Goal: Register for event/course

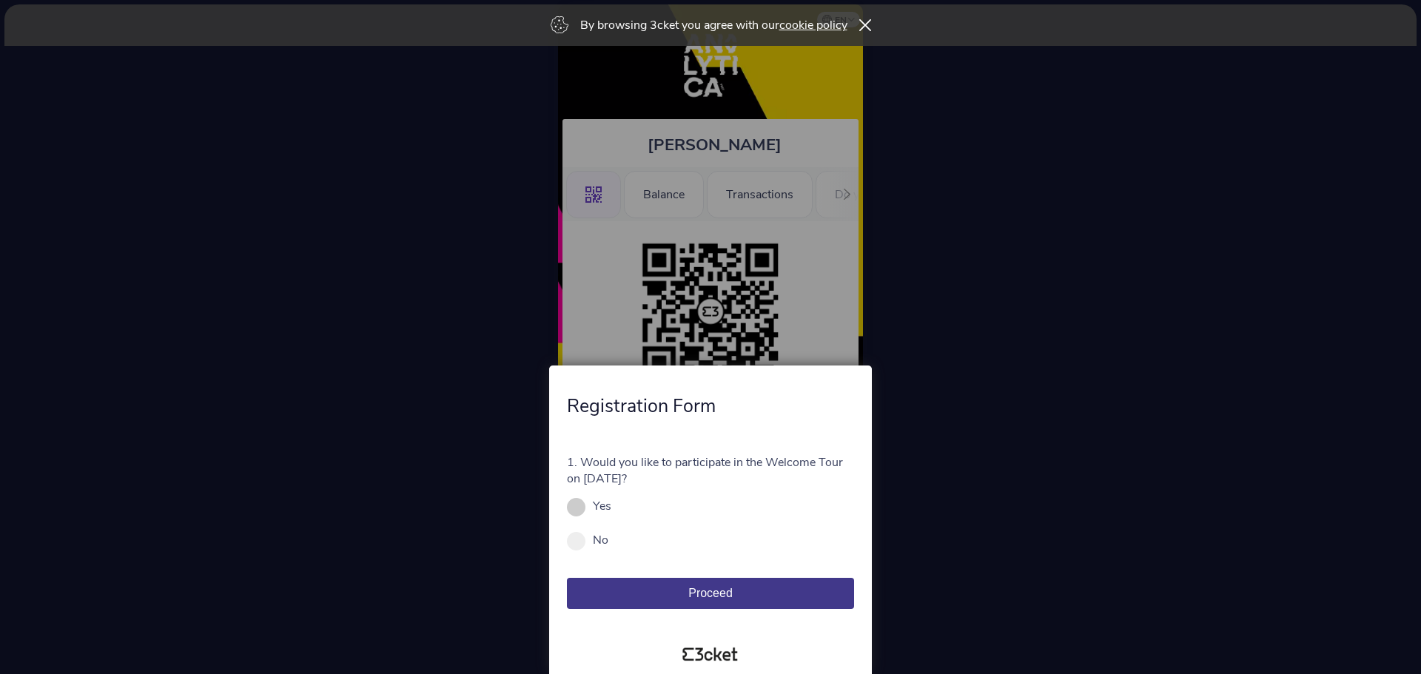
click at [588, 509] on div "Yes" at bounding box center [710, 506] width 287 height 16
click at [577, 506] on span at bounding box center [576, 507] width 19 height 19
click at [611, 506] on input "Yes" at bounding box center [619, 514] width 16 height 16
radio input "true"
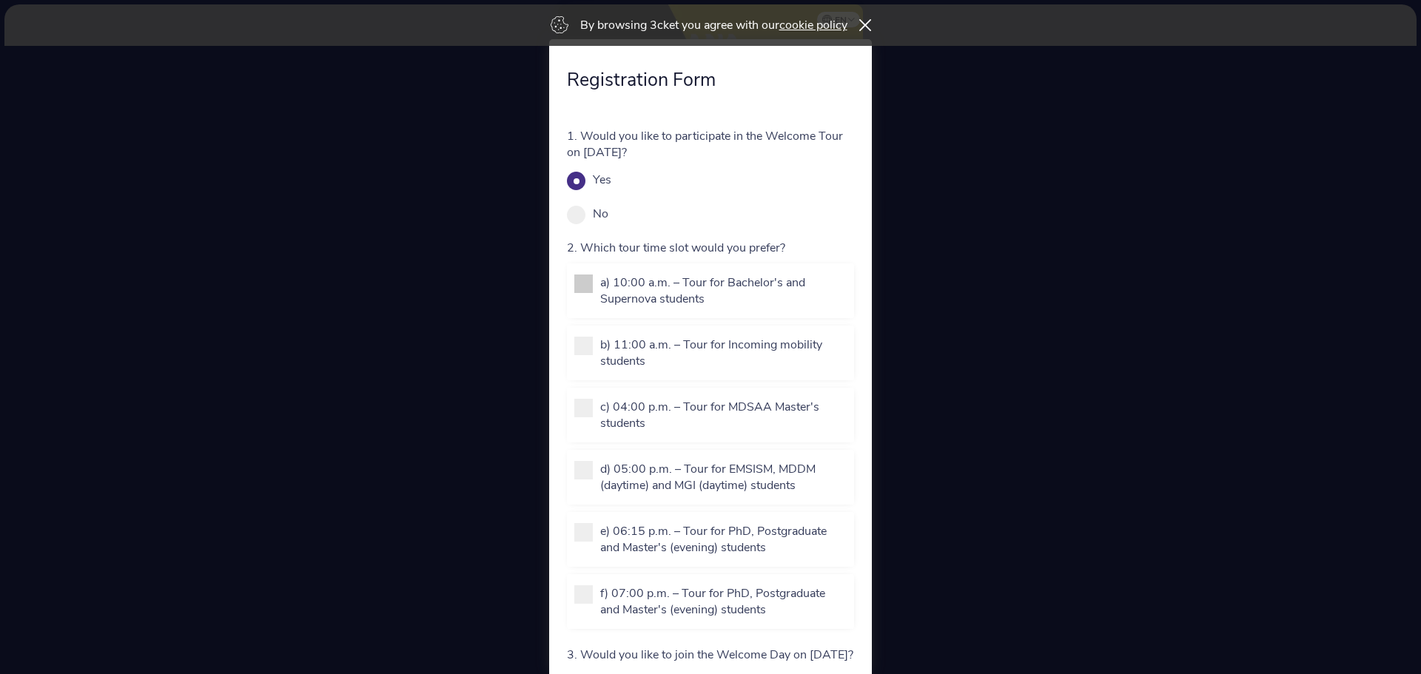
click at [576, 284] on span at bounding box center [583, 284] width 19 height 19
click at [600, 315] on input "a) 10:00 a.m. – Tour for Bachelor's and Supernova students" at bounding box center [608, 323] width 16 height 16
checkbox input "true"
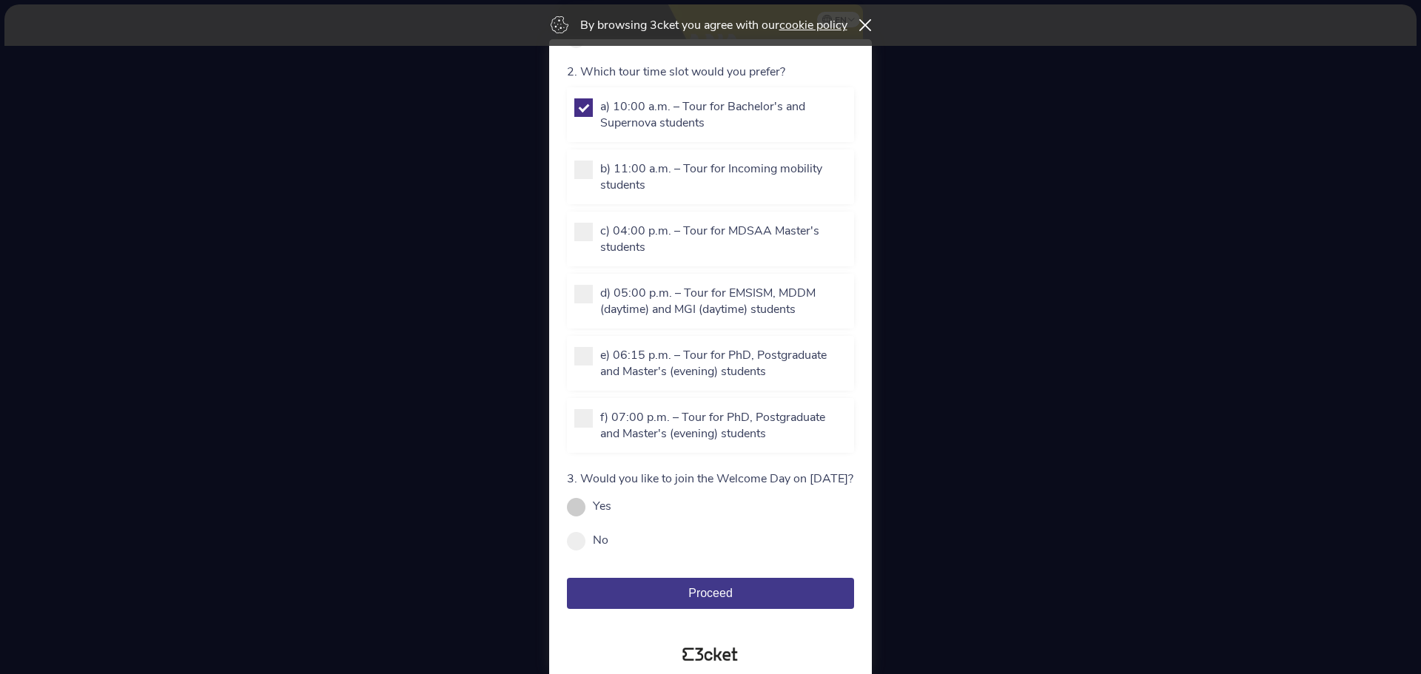
click at [602, 503] on label "Yes" at bounding box center [602, 506] width 19 height 16
click at [611, 506] on input "Yes" at bounding box center [619, 514] width 16 height 16
radio input "true"
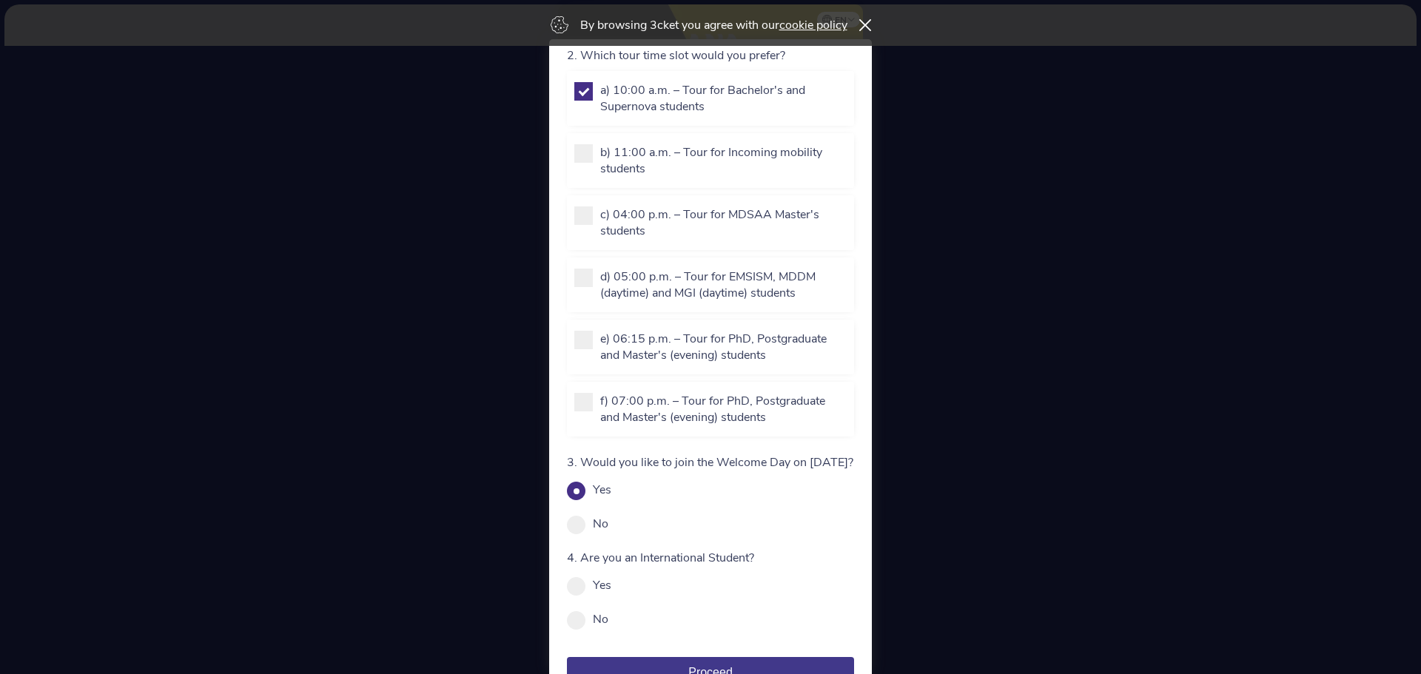
scroll to position [288, 0]
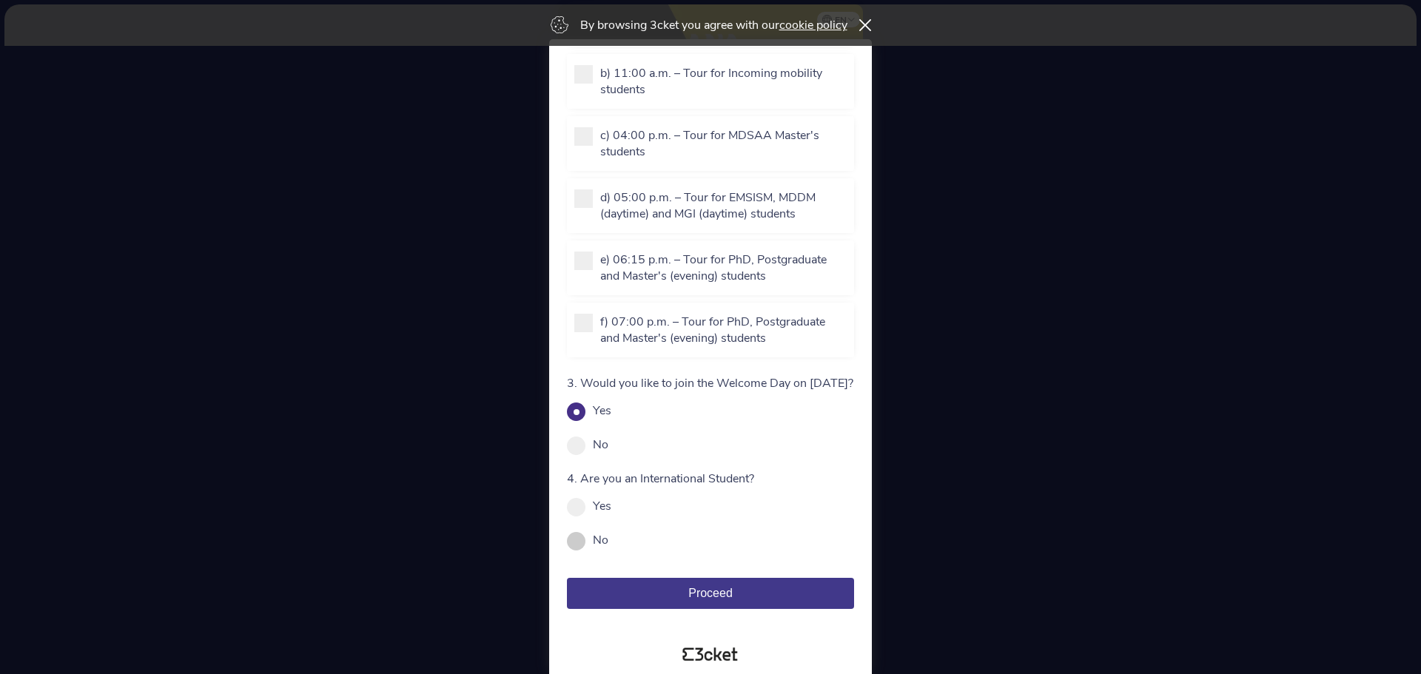
click at [594, 540] on label "No" at bounding box center [601, 540] width 16 height 16
click at [608, 540] on input "No" at bounding box center [616, 548] width 16 height 16
radio input "true"
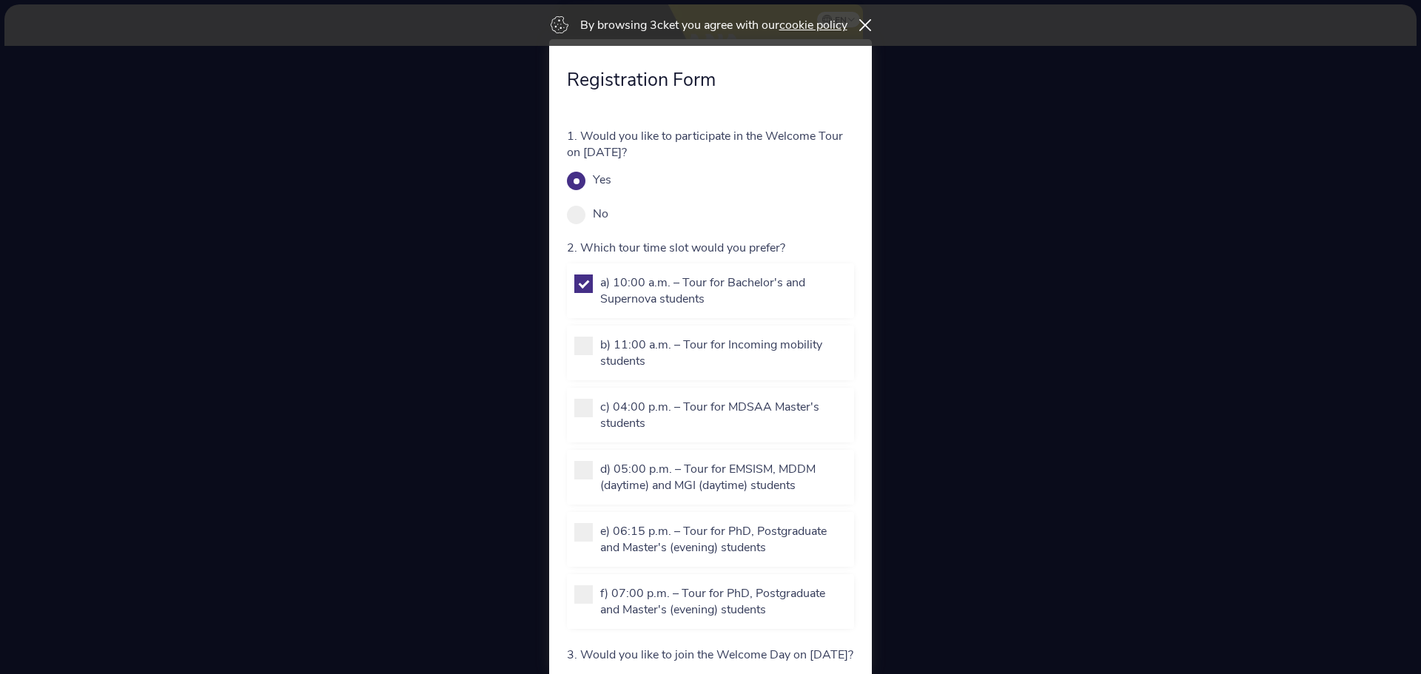
scroll to position [383, 0]
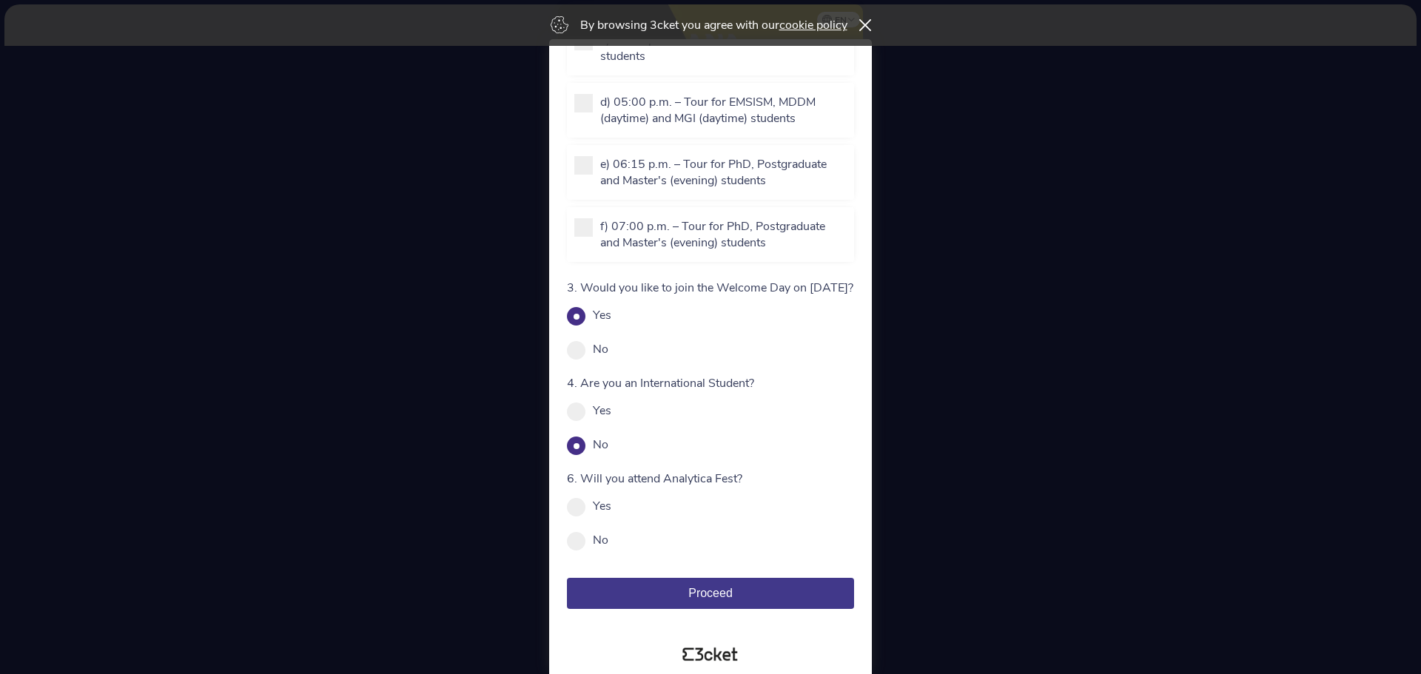
click at [585, 495] on div "6. Will you attend Analytica Fest? Yes No Mandatory field" at bounding box center [710, 510] width 287 height 78
click at [577, 510] on span at bounding box center [576, 507] width 19 height 19
click at [611, 510] on input "Yes" at bounding box center [619, 514] width 16 height 16
radio input "true"
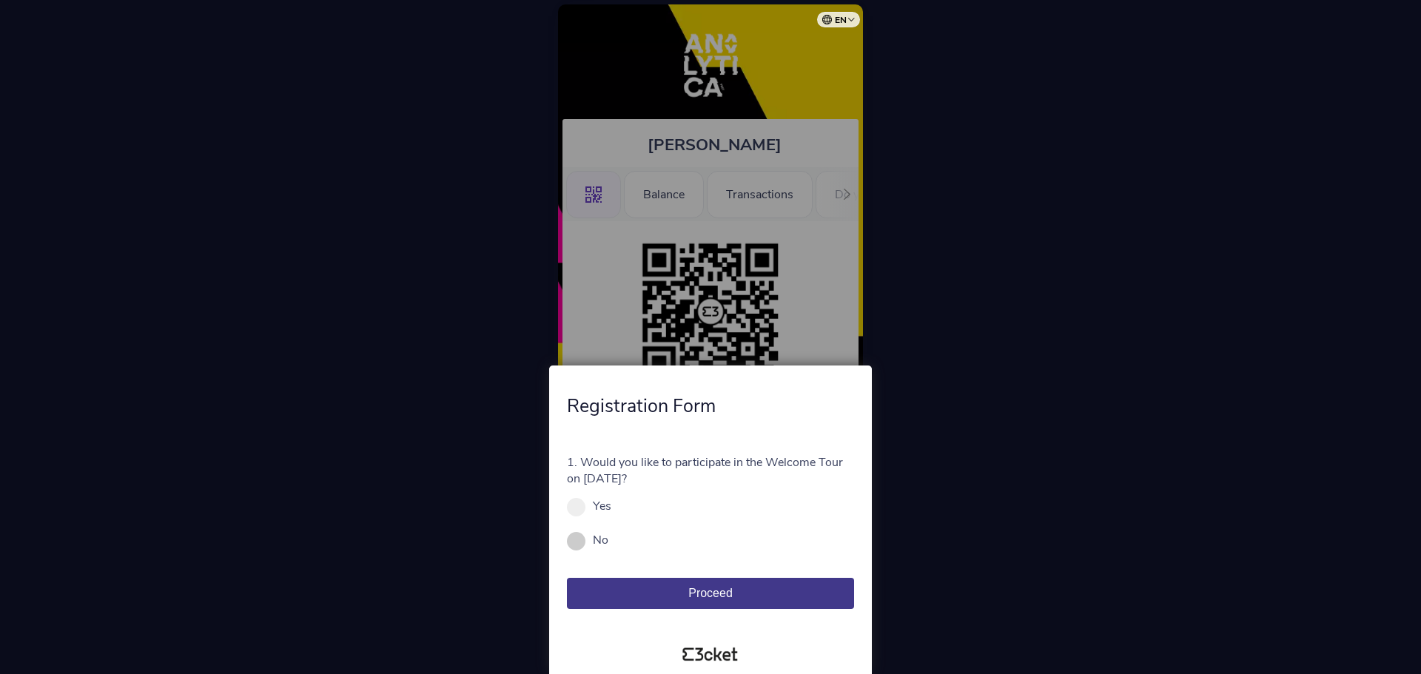
click at [581, 545] on span at bounding box center [576, 541] width 19 height 19
click at [608, 545] on input "No" at bounding box center [616, 548] width 16 height 16
radio input "true"
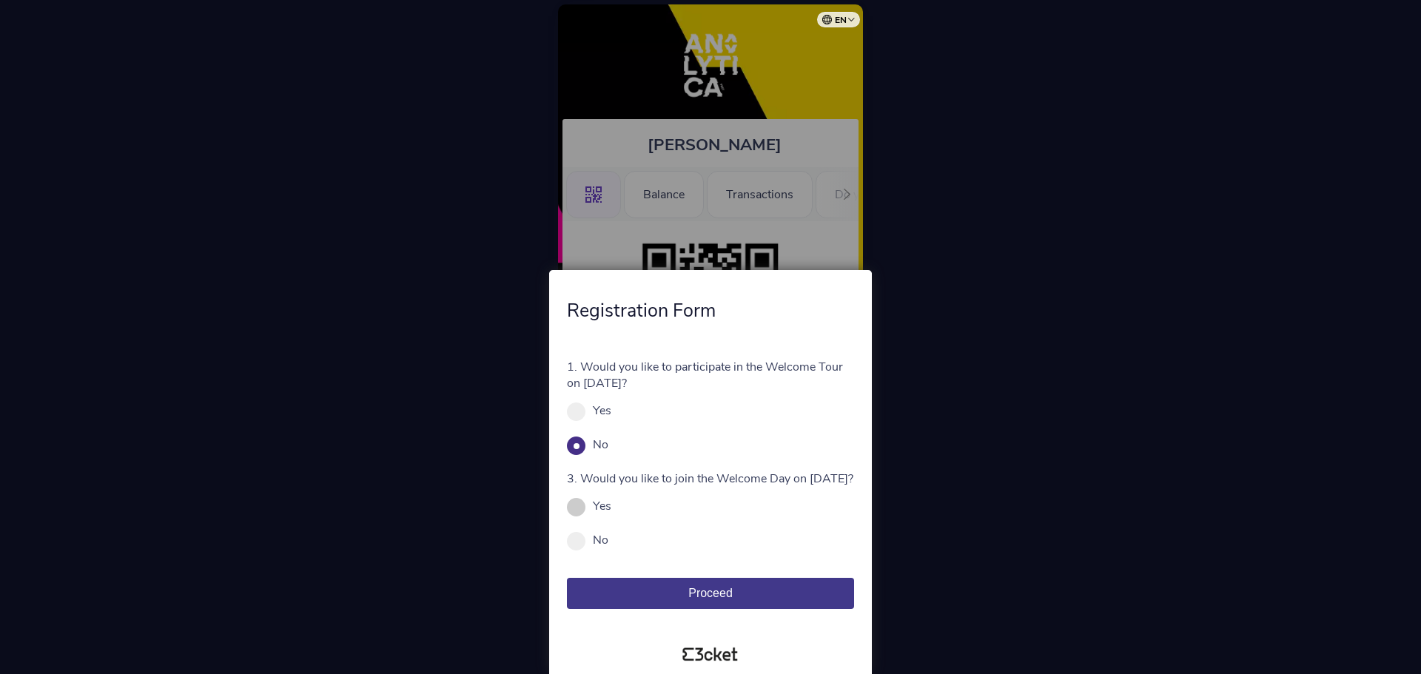
click at [601, 506] on label "Yes" at bounding box center [602, 506] width 19 height 16
click at [611, 506] on input "Yes" at bounding box center [619, 514] width 16 height 16
radio input "true"
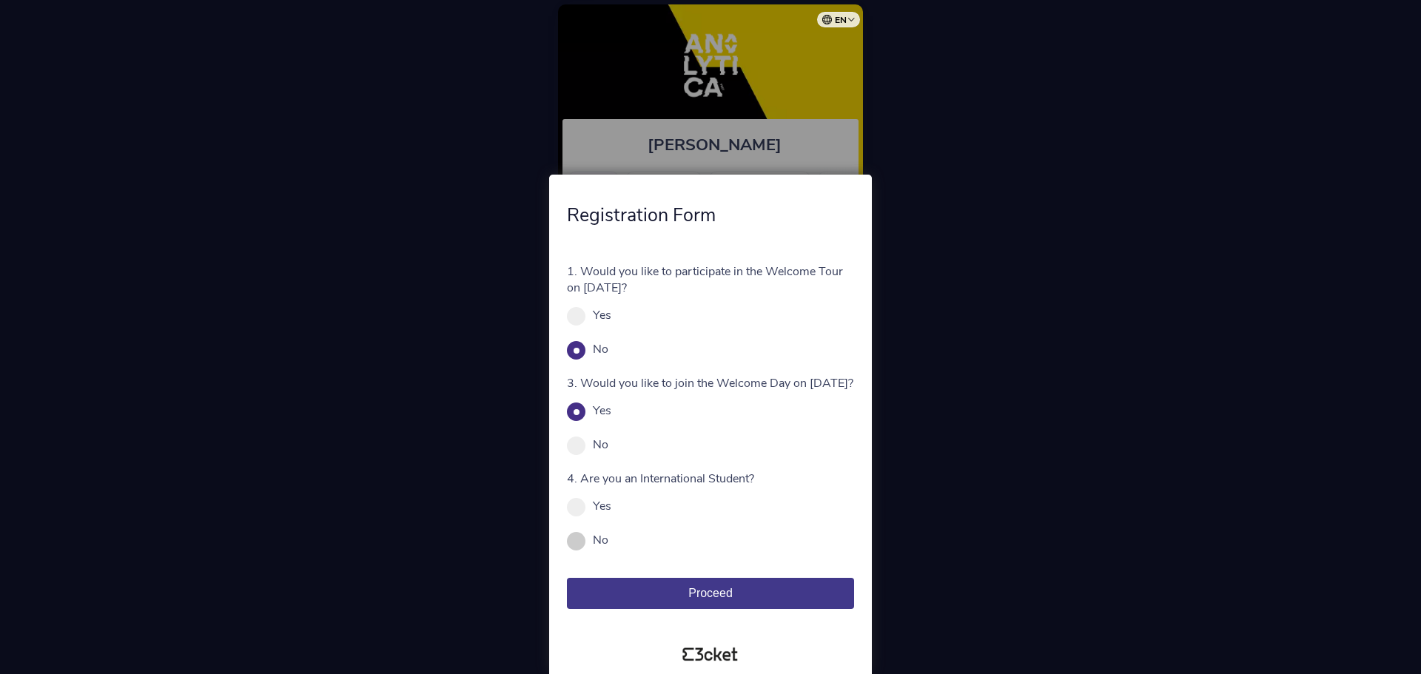
click at [597, 536] on label "No" at bounding box center [601, 540] width 16 height 16
click at [608, 540] on input "No" at bounding box center [616, 548] width 16 height 16
radio input "true"
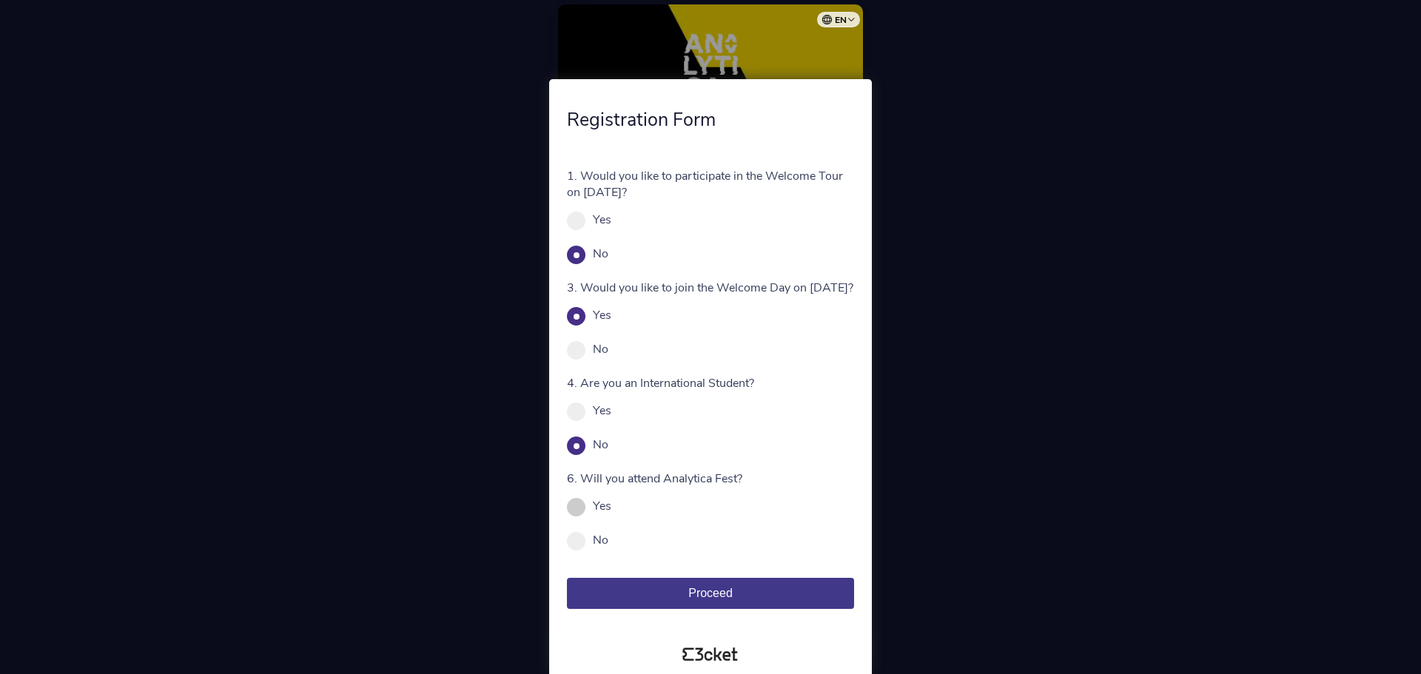
click at [579, 498] on span at bounding box center [576, 507] width 19 height 19
click at [611, 506] on input "Yes" at bounding box center [619, 514] width 16 height 16
radio input "true"
drag, startPoint x: 676, startPoint y: 478, endPoint x: 714, endPoint y: 485, distance: 38.3
click at [714, 484] on p "6. Will you attend Analytica Fest?" at bounding box center [710, 479] width 287 height 16
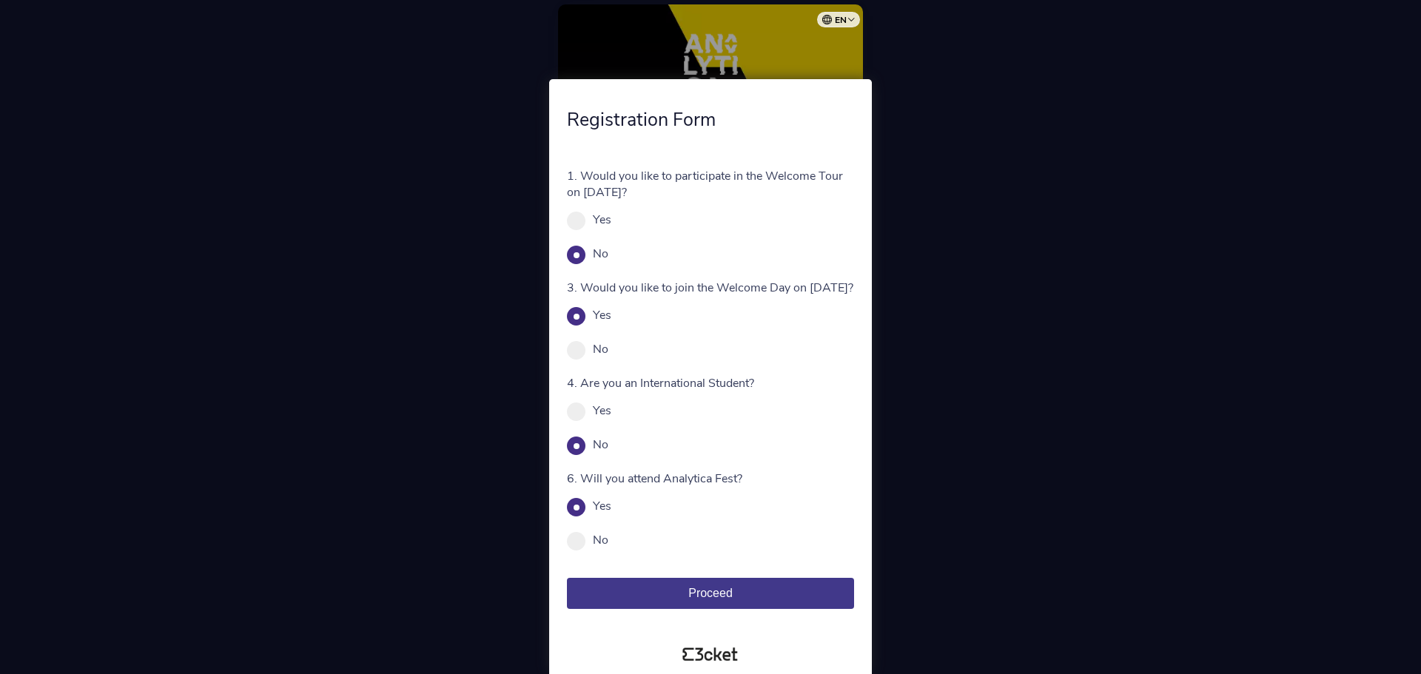
click at [766, 458] on form "1. Would you like to participate in the Welcome Tour on September 5th? Yes No M…" at bounding box center [710, 388] width 287 height 441
click at [729, 589] on span "Proceed" at bounding box center [710, 593] width 44 height 13
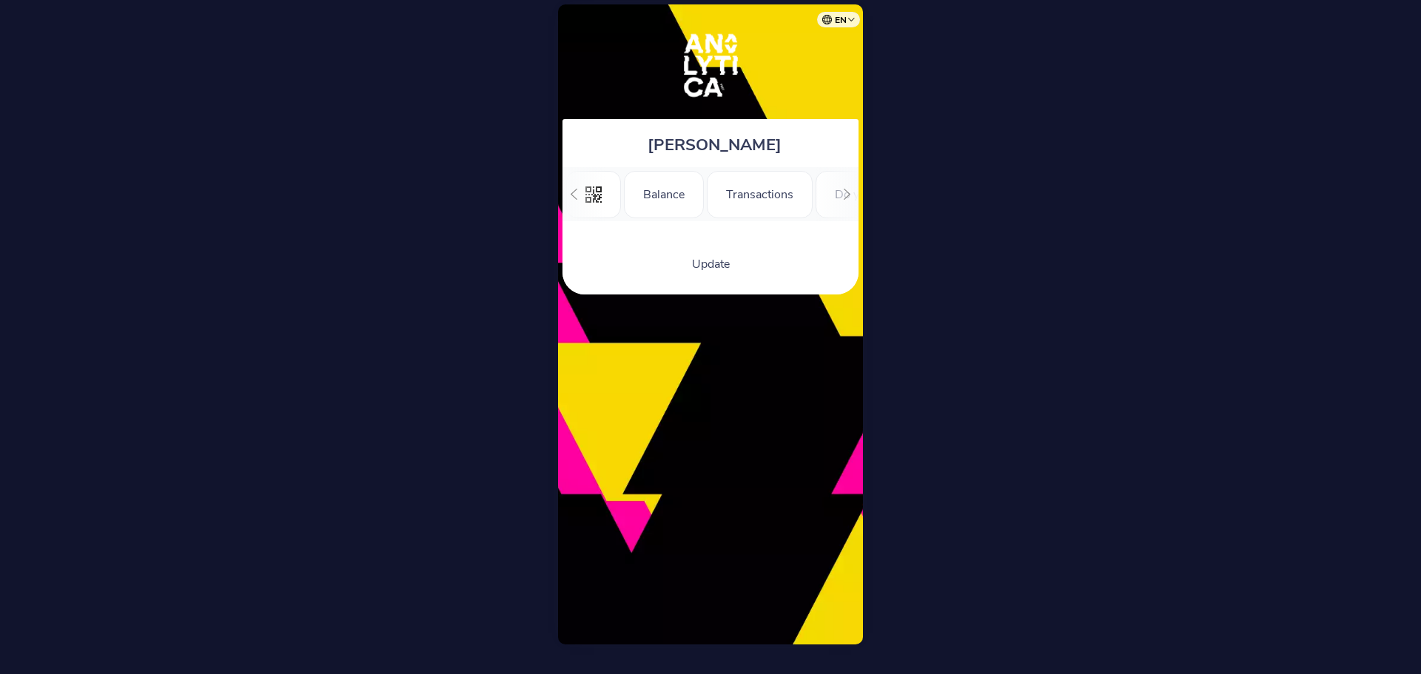
scroll to position [0, 182]
click at [805, 204] on div "Registration Form" at bounding box center [854, 194] width 133 height 47
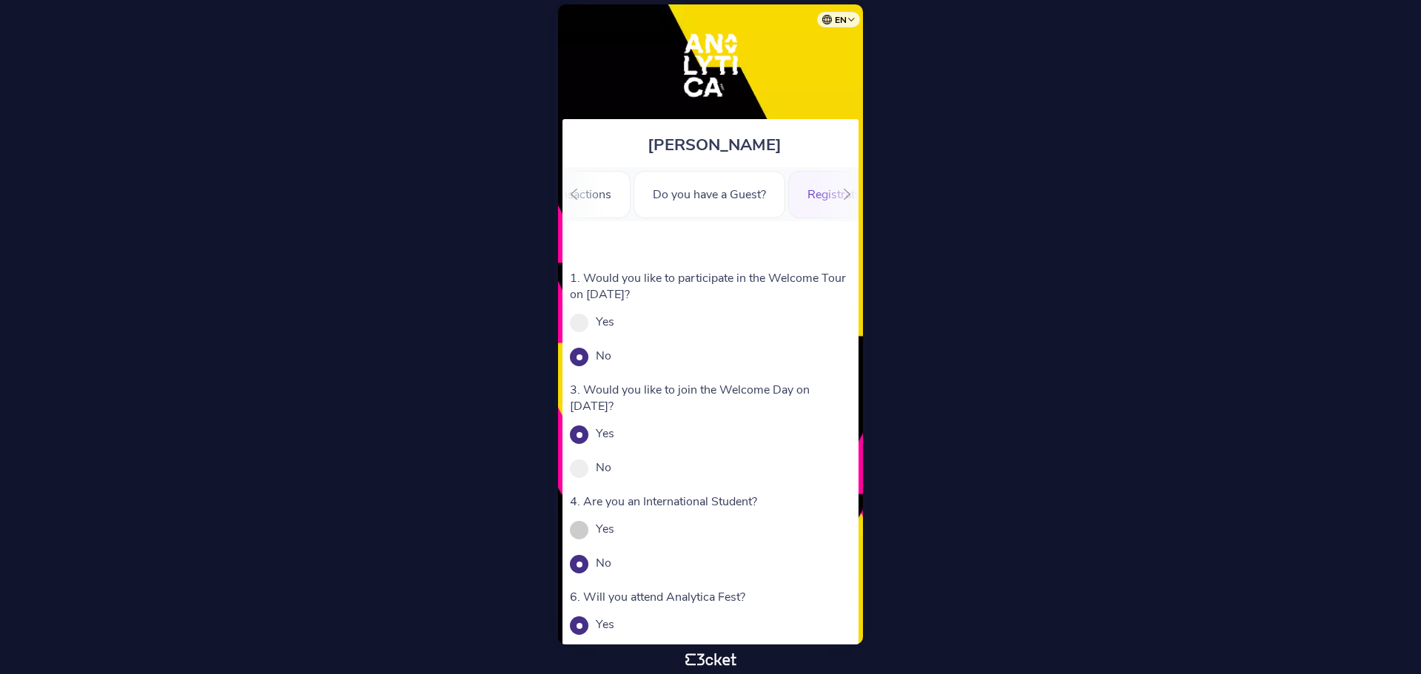
scroll to position [132, 0]
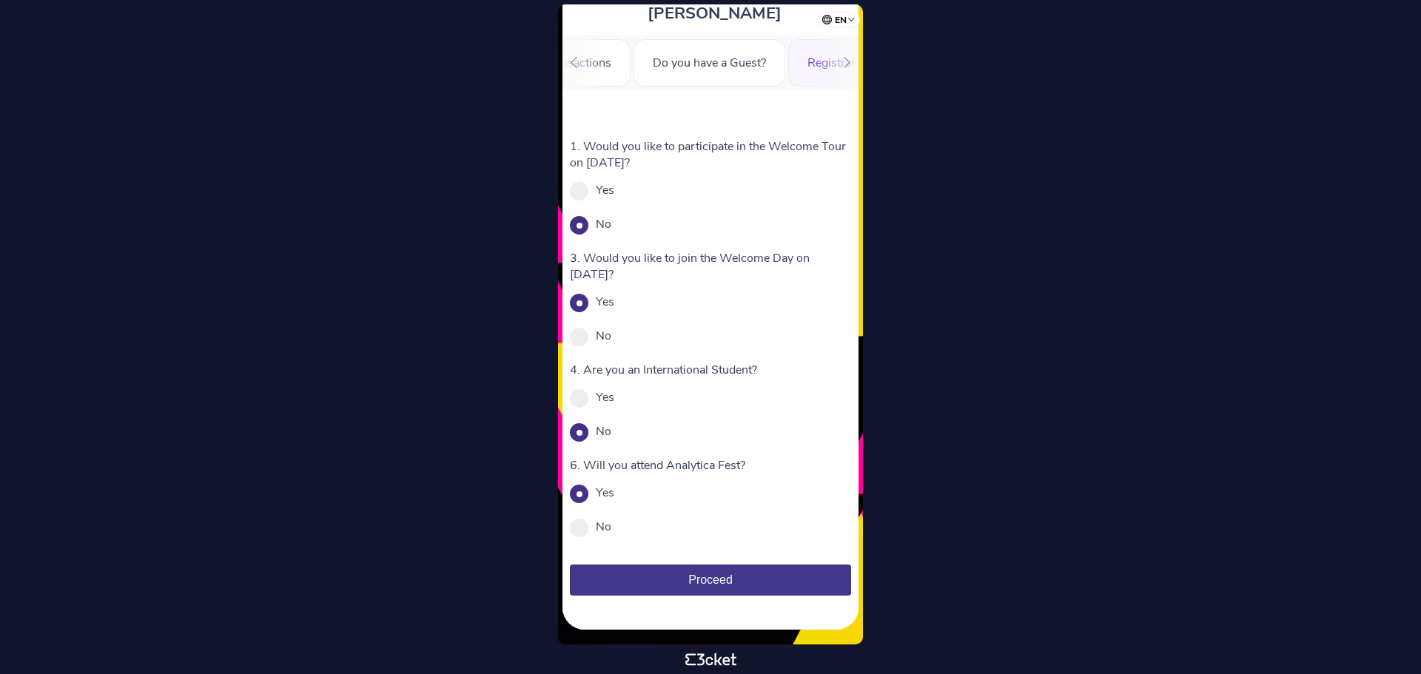
click at [707, 582] on span "Proceed" at bounding box center [710, 580] width 44 height 13
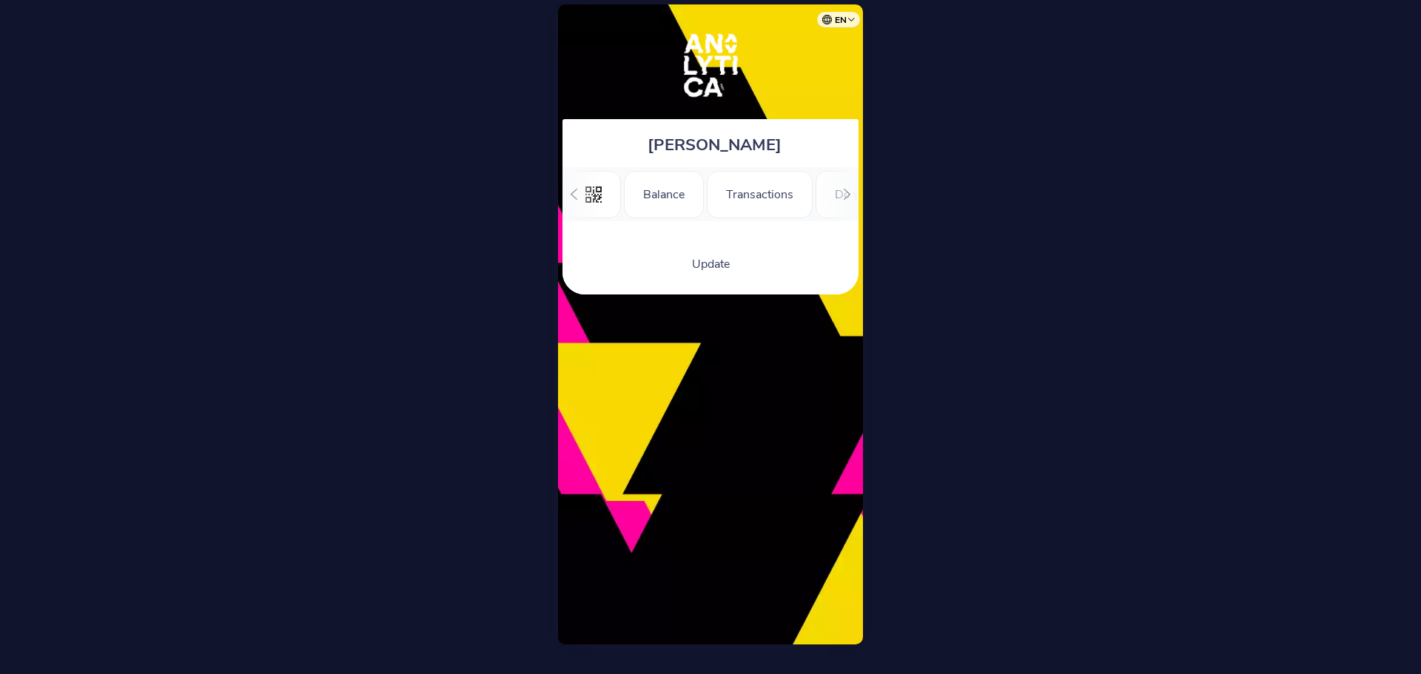
scroll to position [0, 182]
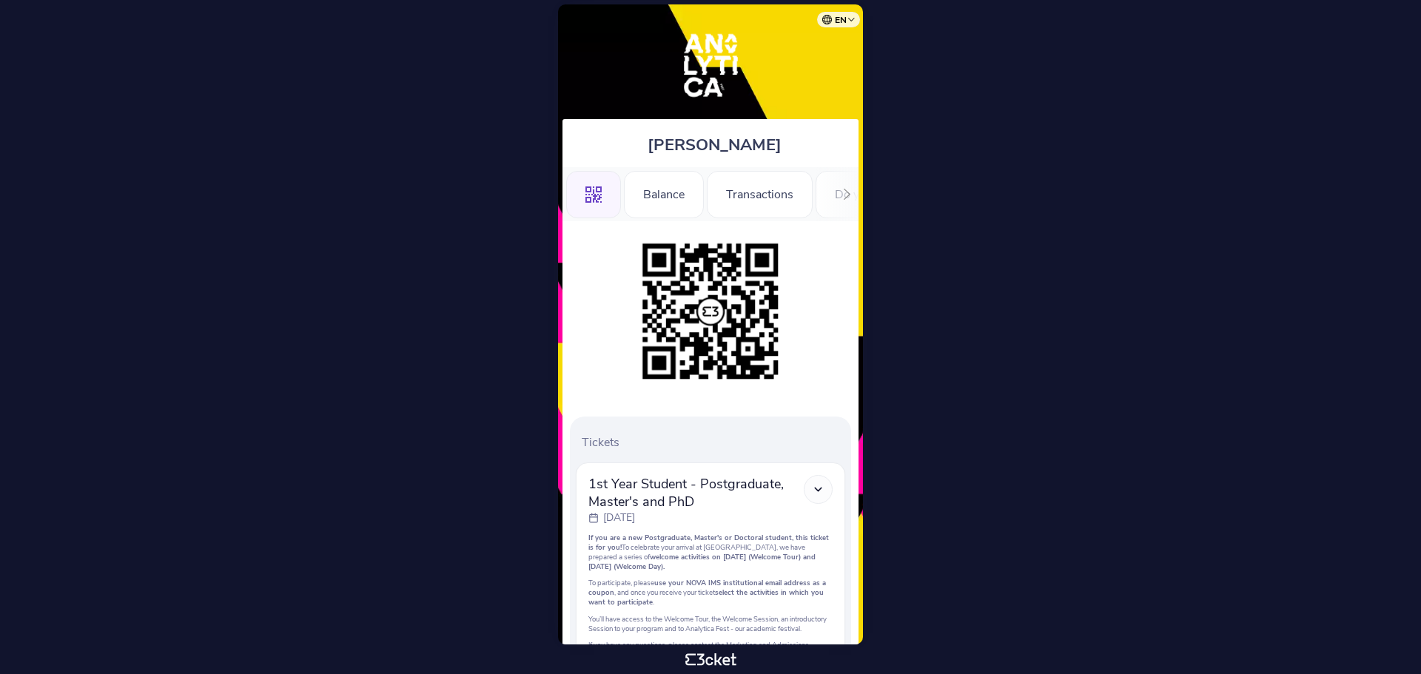
click at [818, 195] on div ".st0{fill-rule:evenodd;clip-rule:evenodd;} Balance Transactions Do you have a G…" at bounding box center [711, 194] width 296 height 54
click at [824, 193] on div ".st0{fill-rule:evenodd;clip-rule:evenodd;} Balance Transactions Do you have a G…" at bounding box center [711, 194] width 296 height 54
click at [853, 190] on div at bounding box center [847, 194] width 23 height 54
click at [747, 191] on div "Registration Form" at bounding box center [755, 194] width 133 height 47
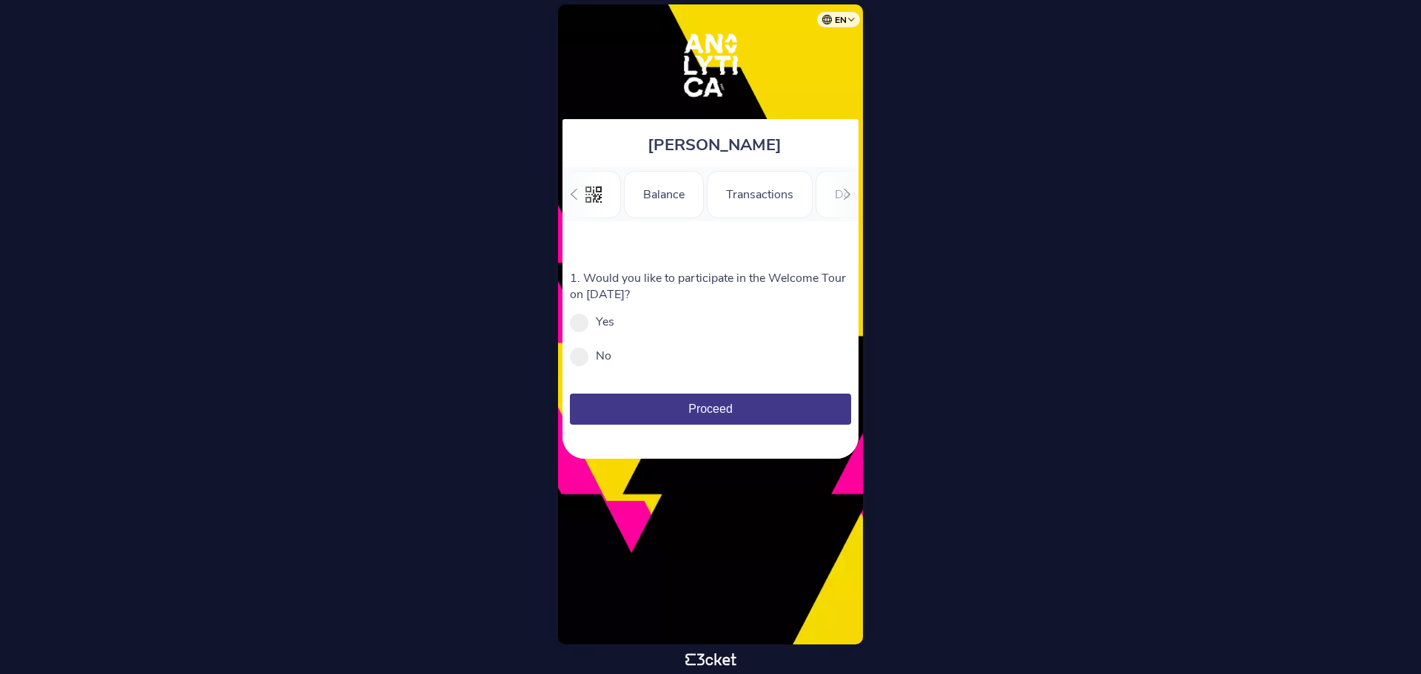
scroll to position [0, 182]
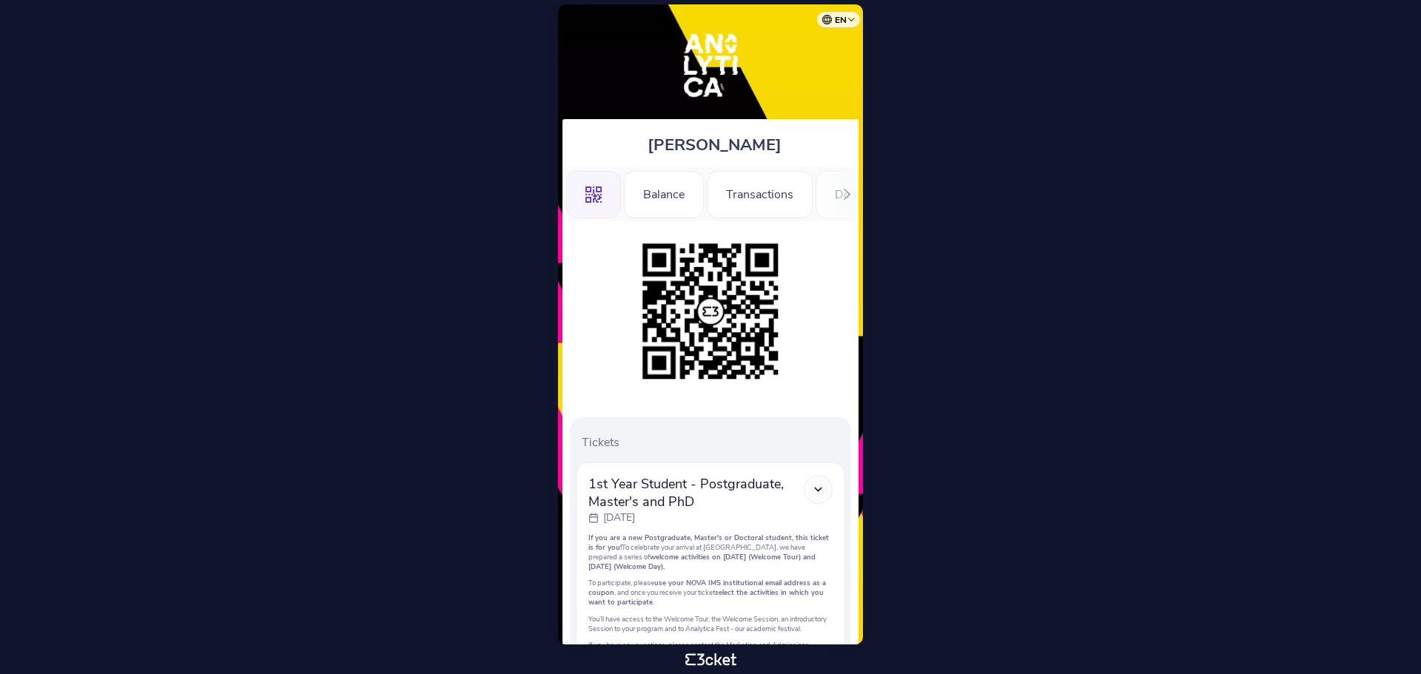
click at [845, 191] on icon at bounding box center [847, 194] width 11 height 11
click at [789, 189] on div "Registration Form" at bounding box center [755, 194] width 133 height 47
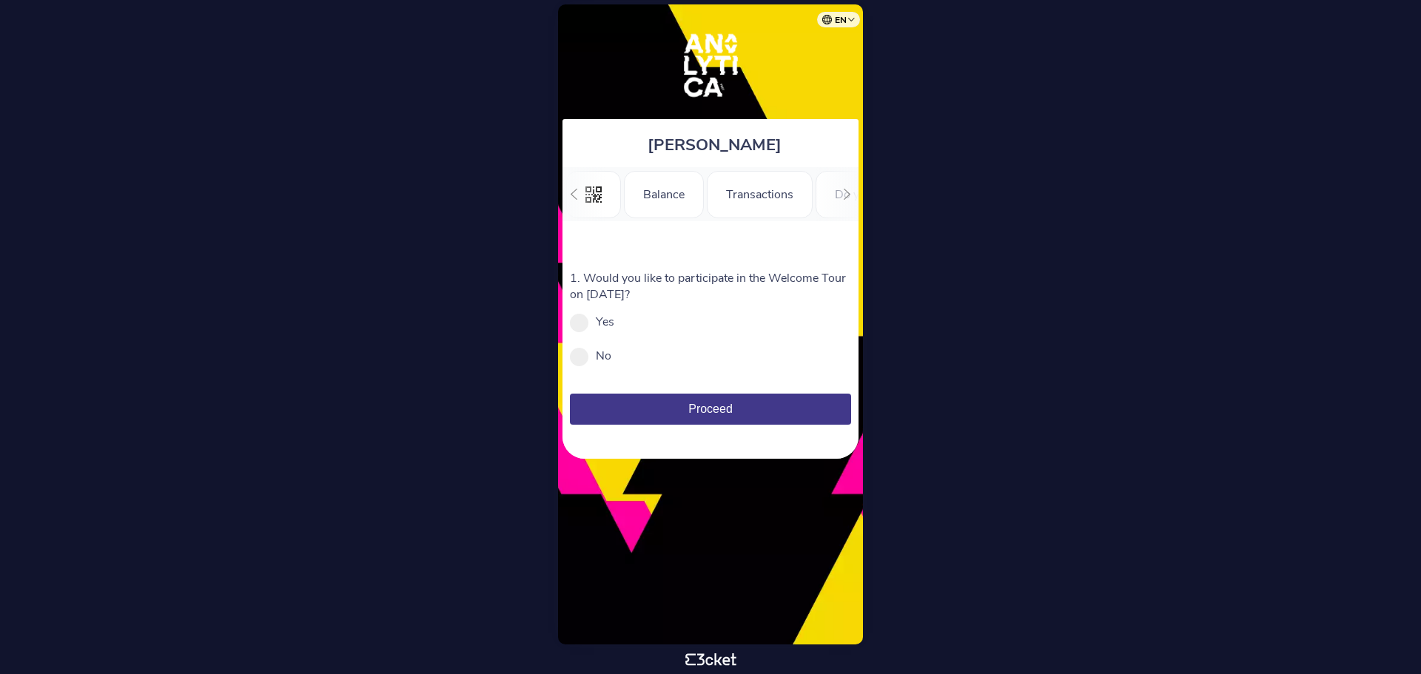
scroll to position [0, 182]
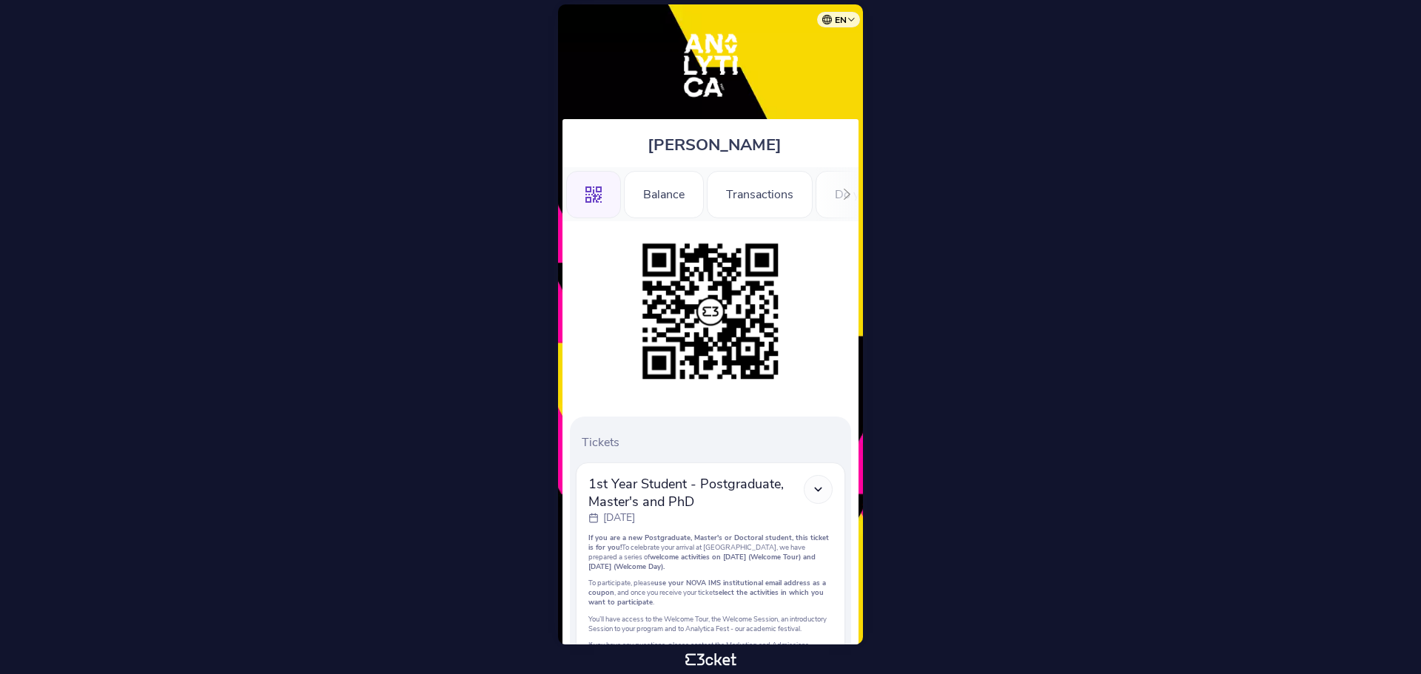
click at [846, 198] on icon at bounding box center [847, 194] width 7 height 11
click at [776, 193] on div "Registration Form" at bounding box center [755, 194] width 133 height 47
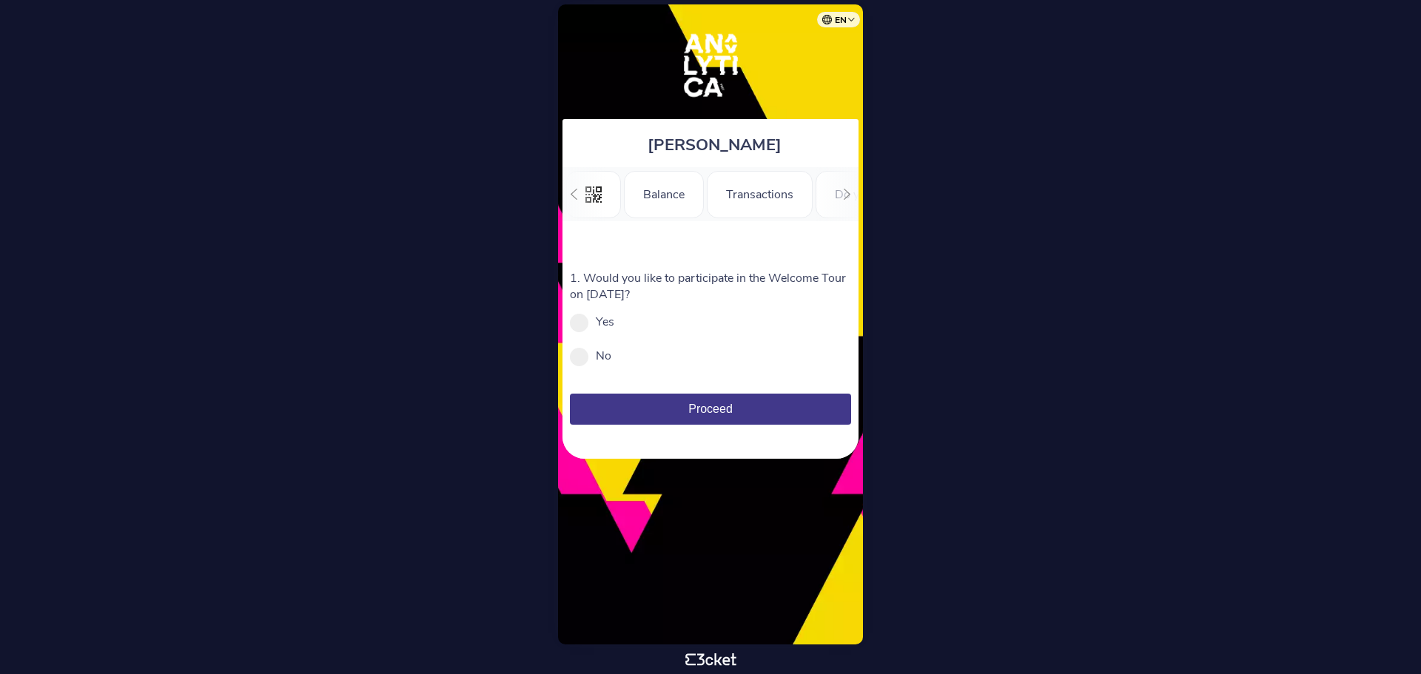
scroll to position [0, 182]
drag, startPoint x: 783, startPoint y: 279, endPoint x: 859, endPoint y: 280, distance: 75.5
click at [859, 280] on div "[PERSON_NAME] .st0{fill-rule:evenodd;clip-rule:evenodd;} Balance Transactions D…" at bounding box center [710, 324] width 305 height 640
click at [749, 311] on div "1. Would you like to participate in the Welcome Tour on [DATE]? Yes No [GEOGRAP…" at bounding box center [710, 317] width 281 height 94
click at [583, 357] on span at bounding box center [579, 357] width 19 height 19
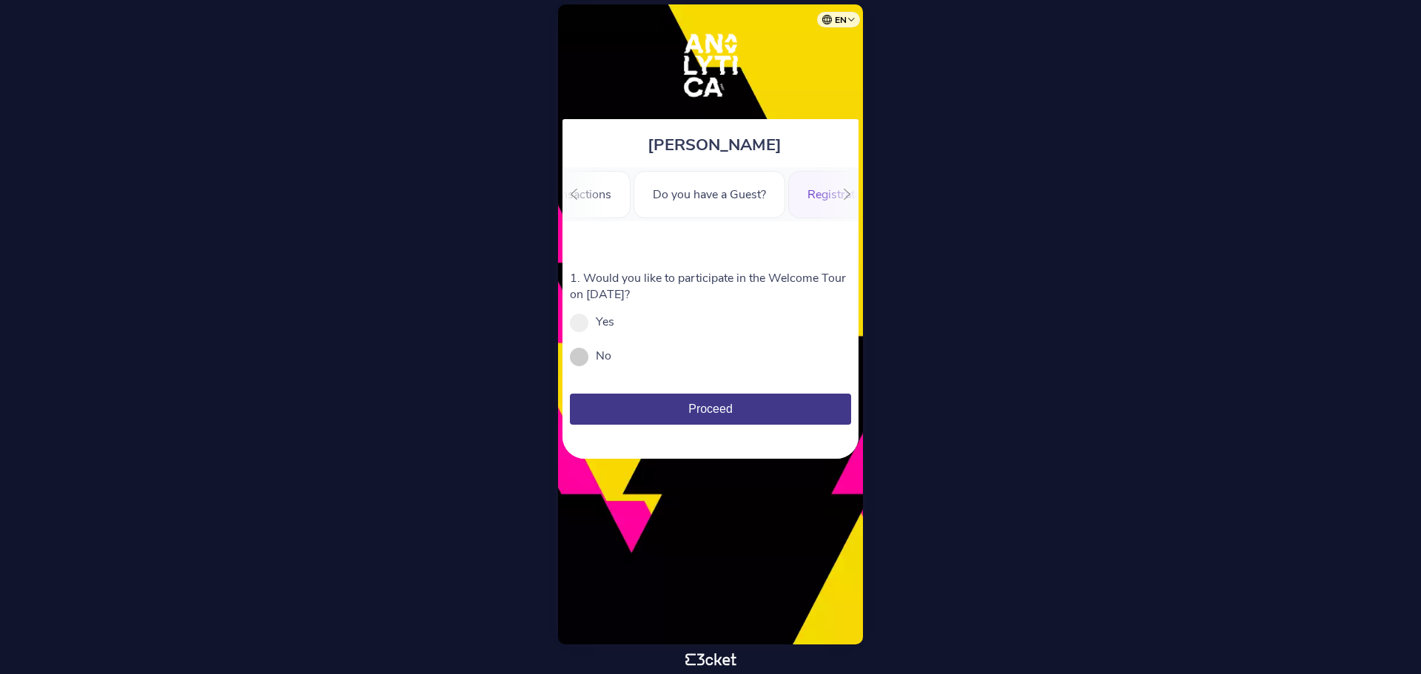
click at [611, 357] on input "No" at bounding box center [619, 363] width 16 height 16
radio input "true"
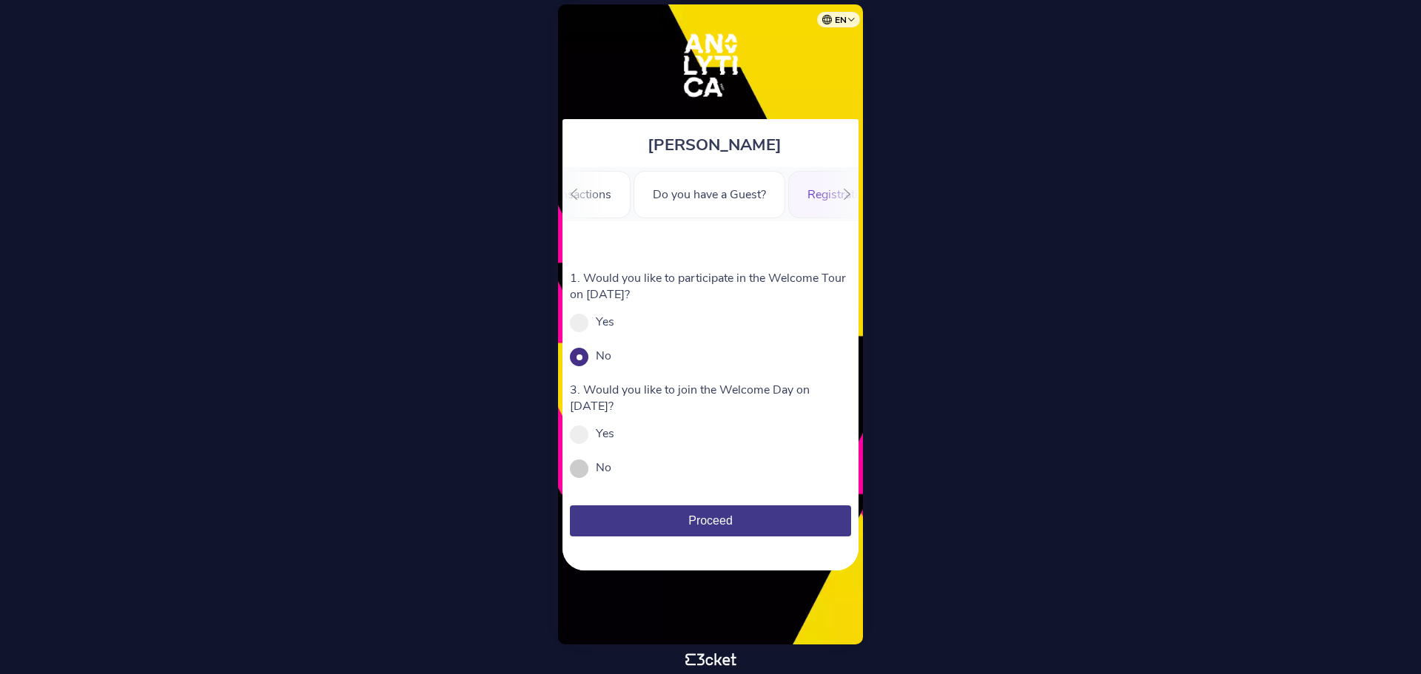
click at [608, 474] on label "No" at bounding box center [604, 468] width 16 height 16
click at [611, 474] on input "No" at bounding box center [619, 475] width 16 height 16
radio input "true"
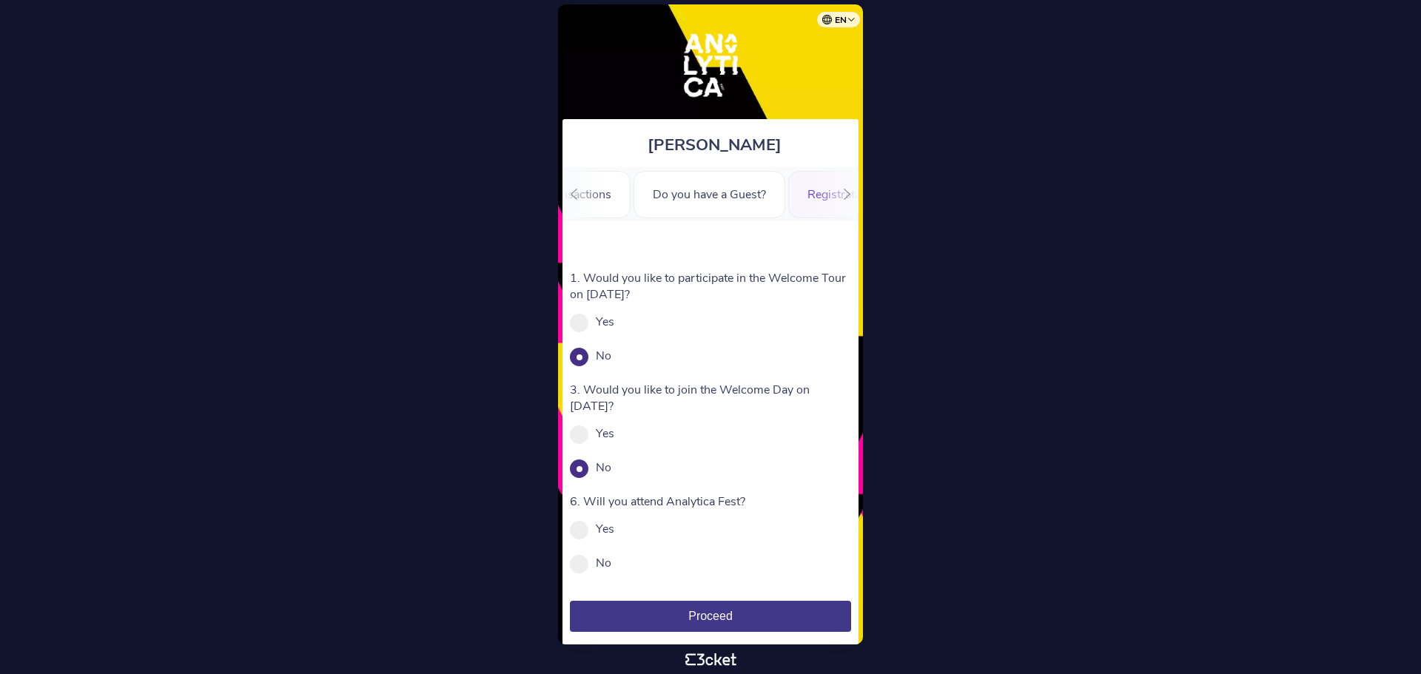
scroll to position [36, 0]
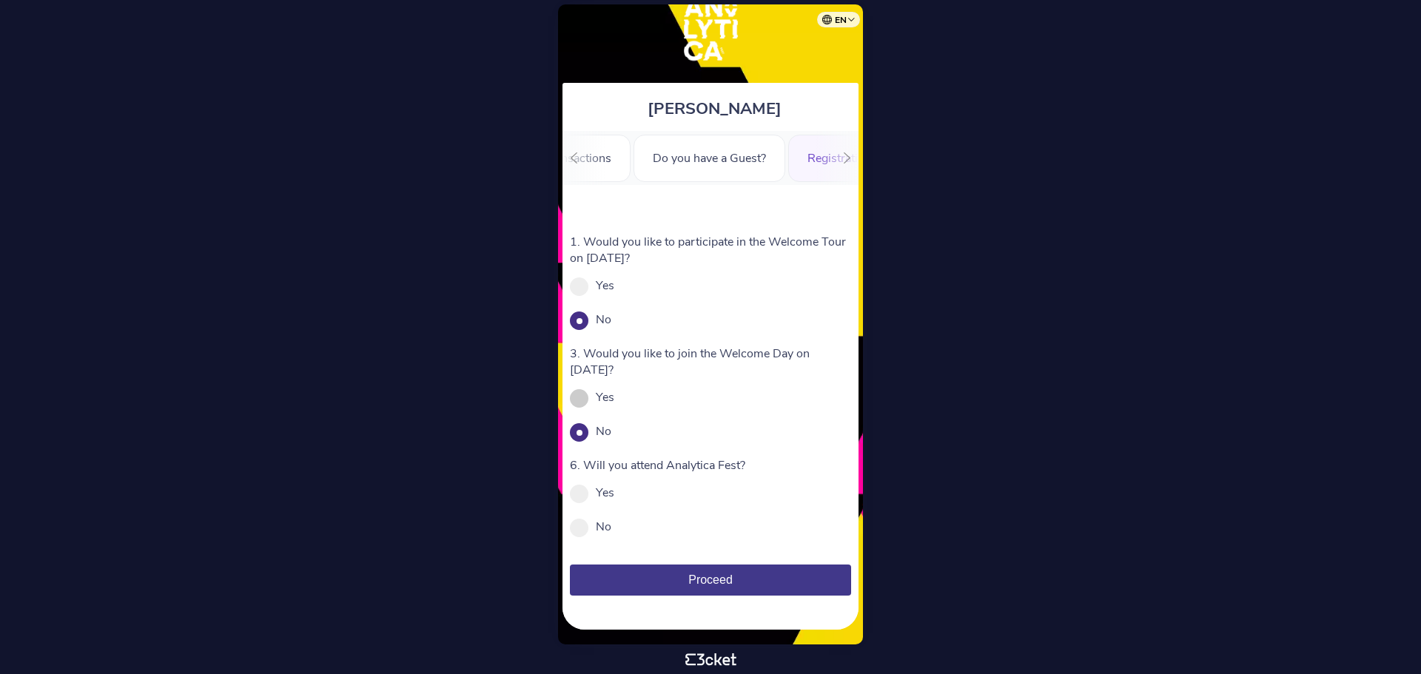
click at [582, 403] on span at bounding box center [579, 398] width 19 height 19
click at [614, 403] on input "Yes" at bounding box center [622, 405] width 16 height 16
radio input "true"
click at [582, 519] on span at bounding box center [579, 528] width 19 height 19
click at [611, 526] on input "No" at bounding box center [619, 534] width 16 height 16
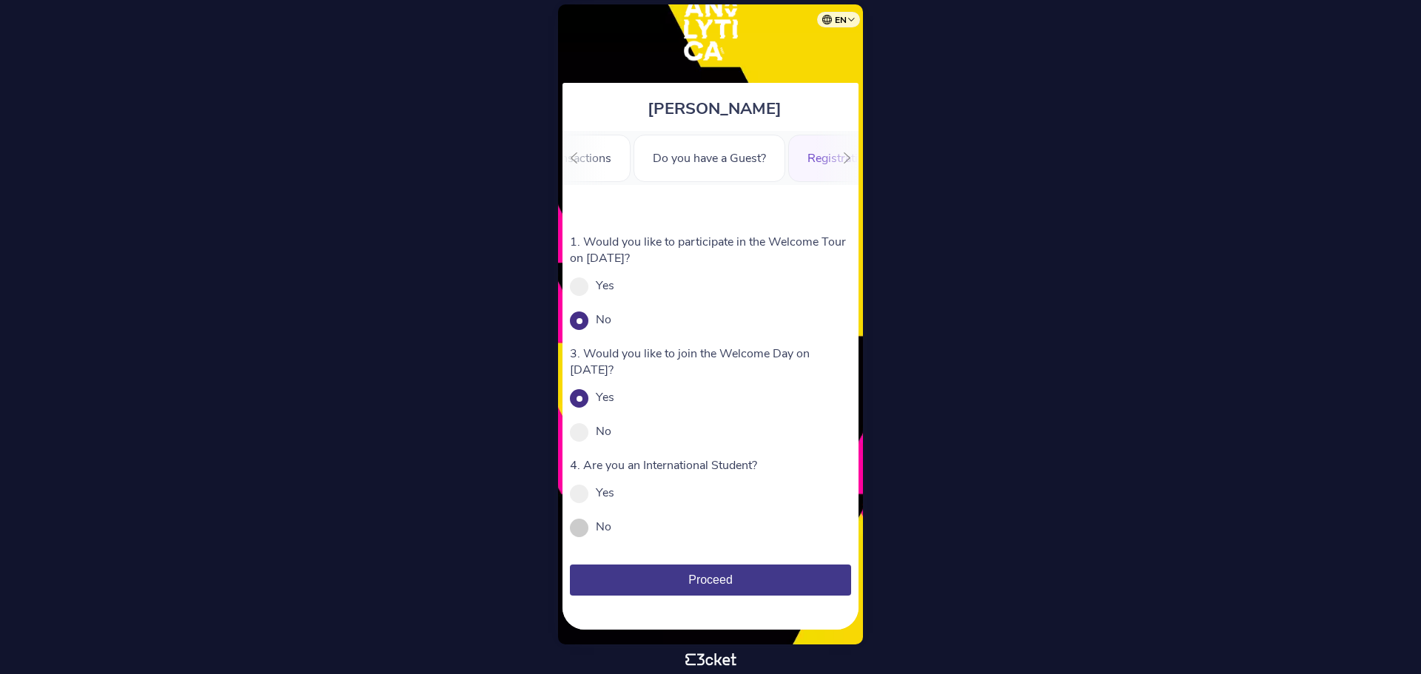
radio input "true"
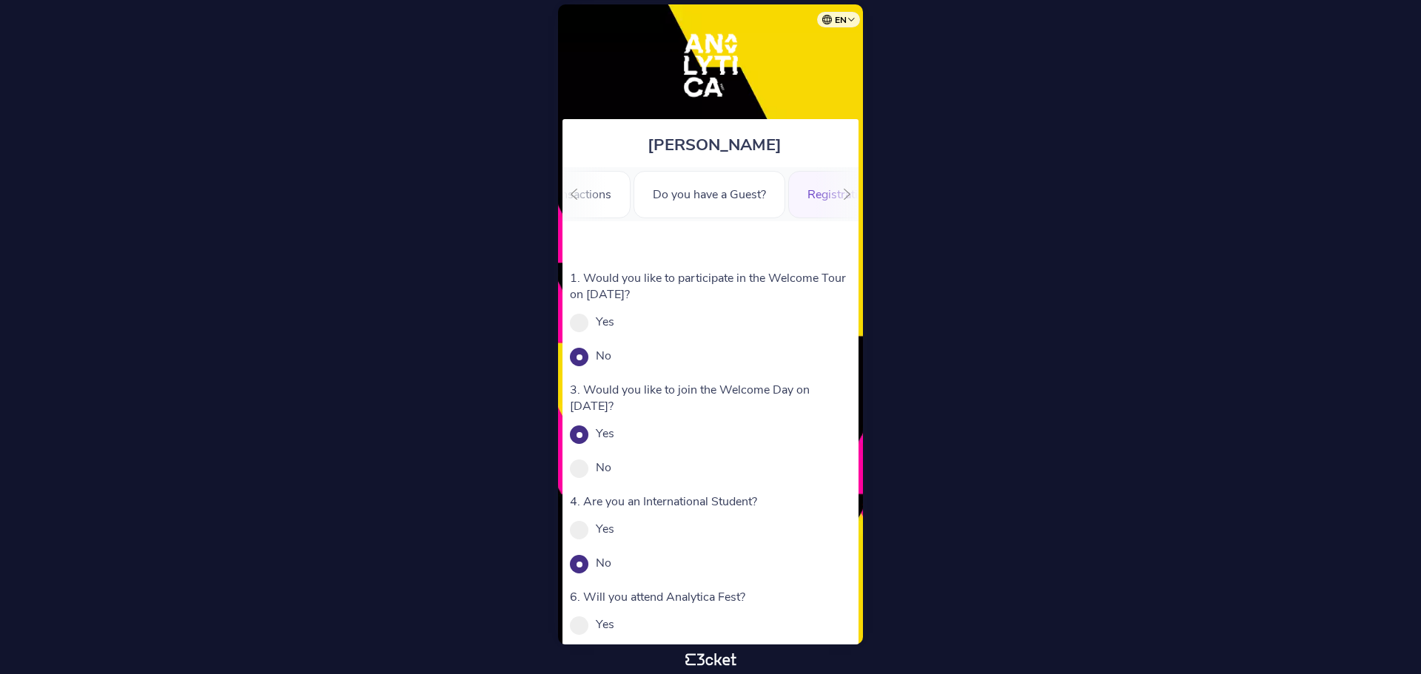
scroll to position [132, 0]
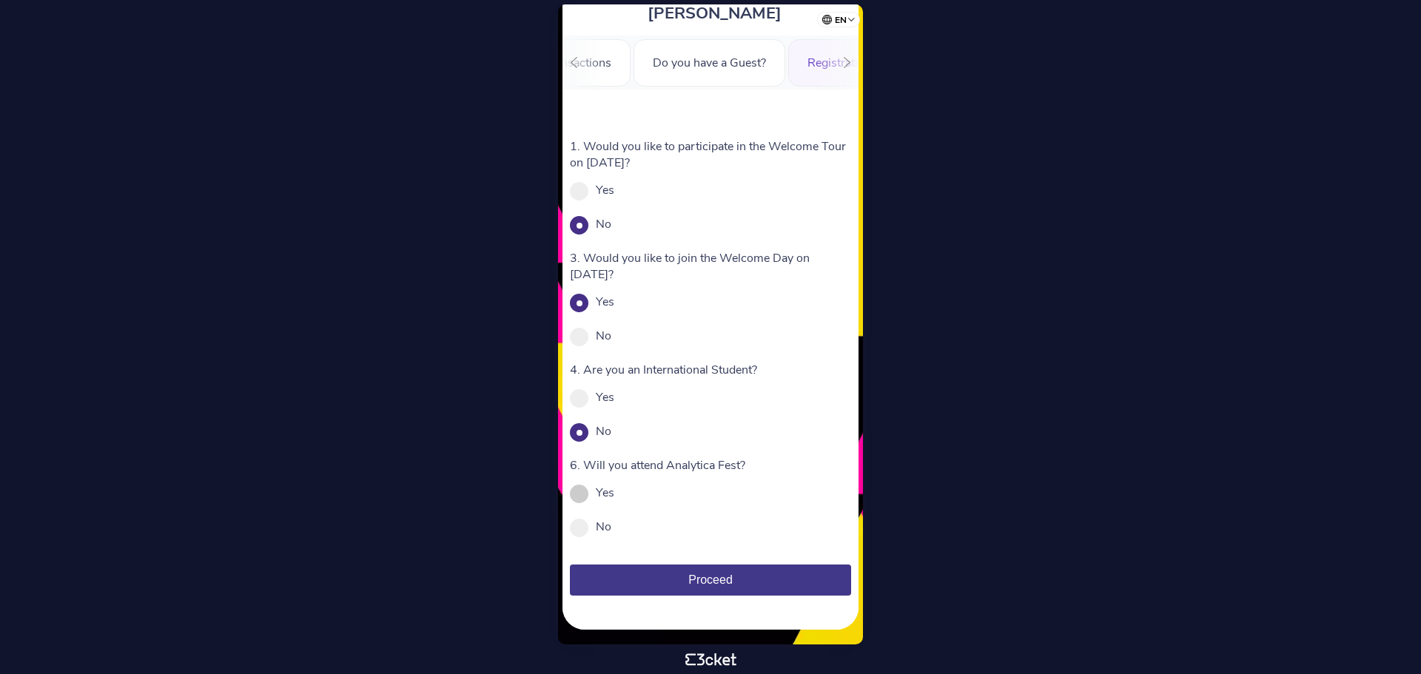
click at [598, 499] on label "Yes" at bounding box center [605, 493] width 19 height 16
click at [614, 499] on input "Yes" at bounding box center [622, 500] width 16 height 16
radio input "true"
click at [851, 61] on icon at bounding box center [847, 62] width 11 height 11
click at [711, 577] on span "Proceed" at bounding box center [710, 580] width 44 height 13
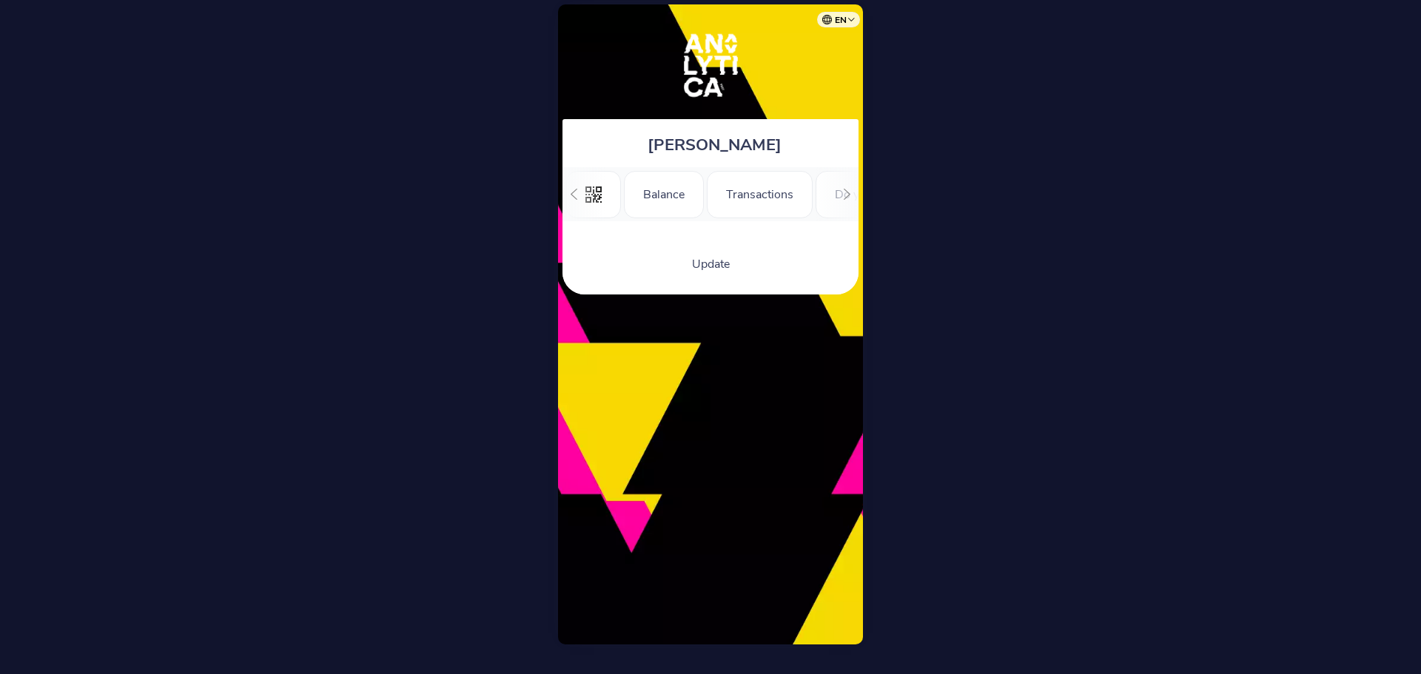
scroll to position [0, 182]
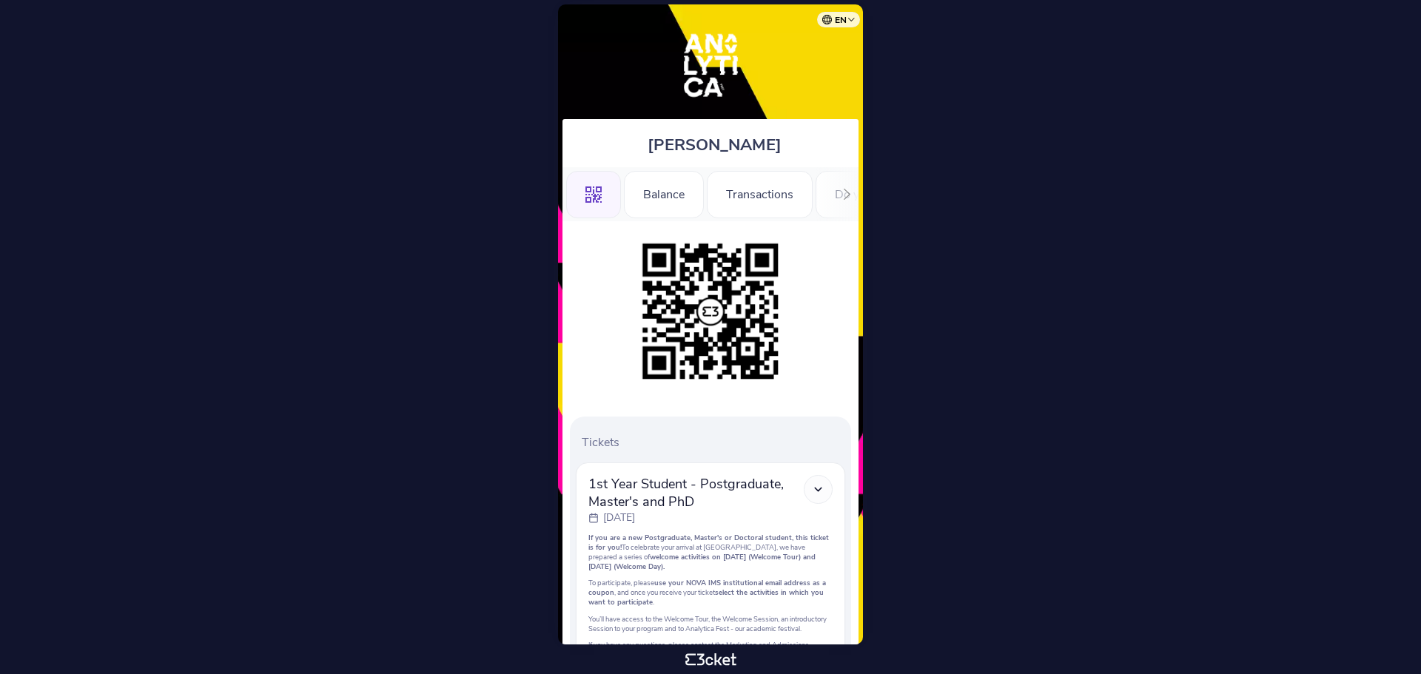
click at [837, 195] on div at bounding box center [847, 194] width 23 height 54
click at [799, 194] on div "Registration Form" at bounding box center [755, 194] width 133 height 47
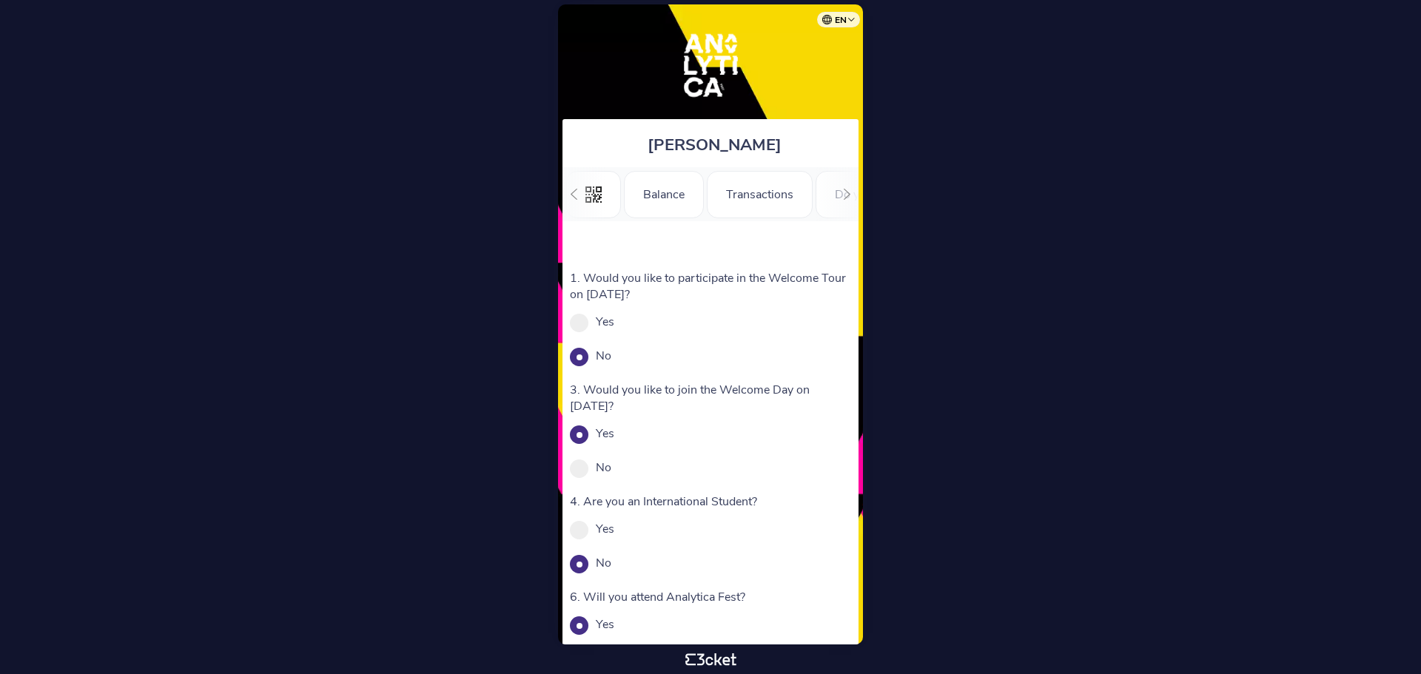
scroll to position [0, 182]
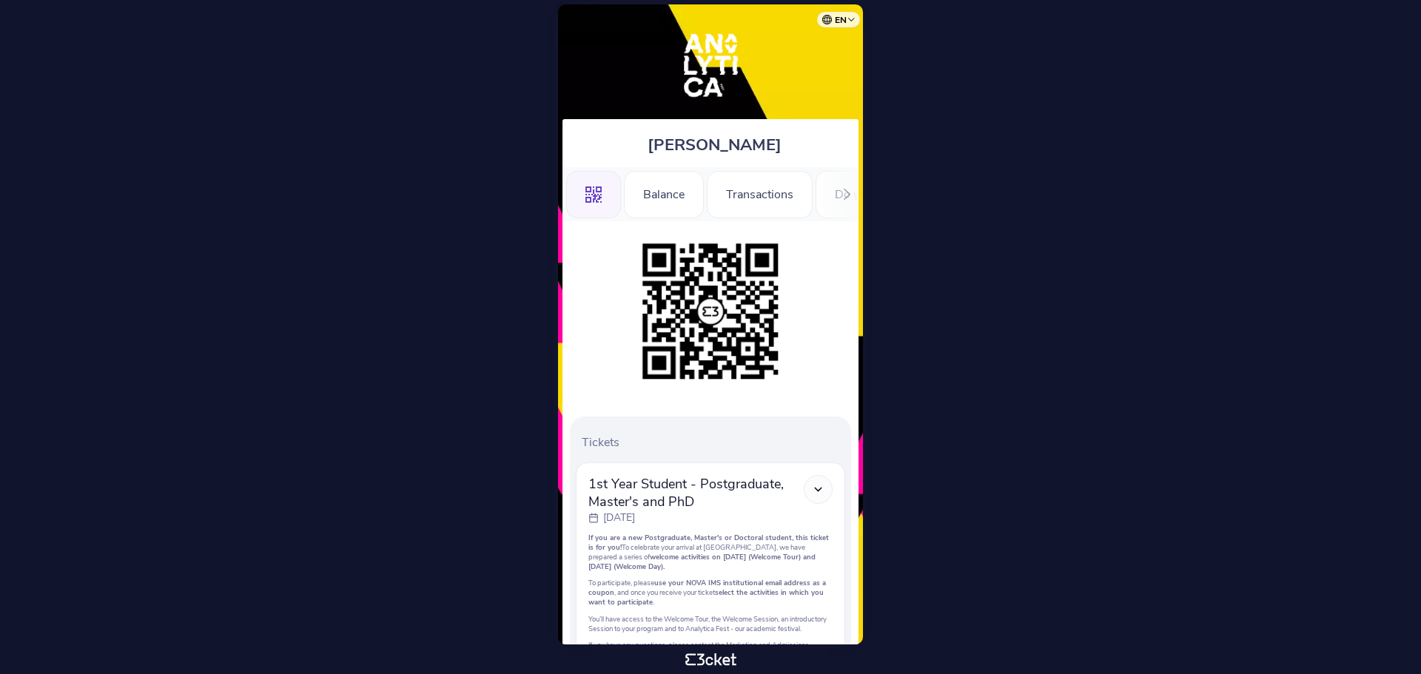
click at [838, 198] on div at bounding box center [847, 194] width 23 height 54
click at [765, 192] on div "Registration Form" at bounding box center [755, 194] width 133 height 47
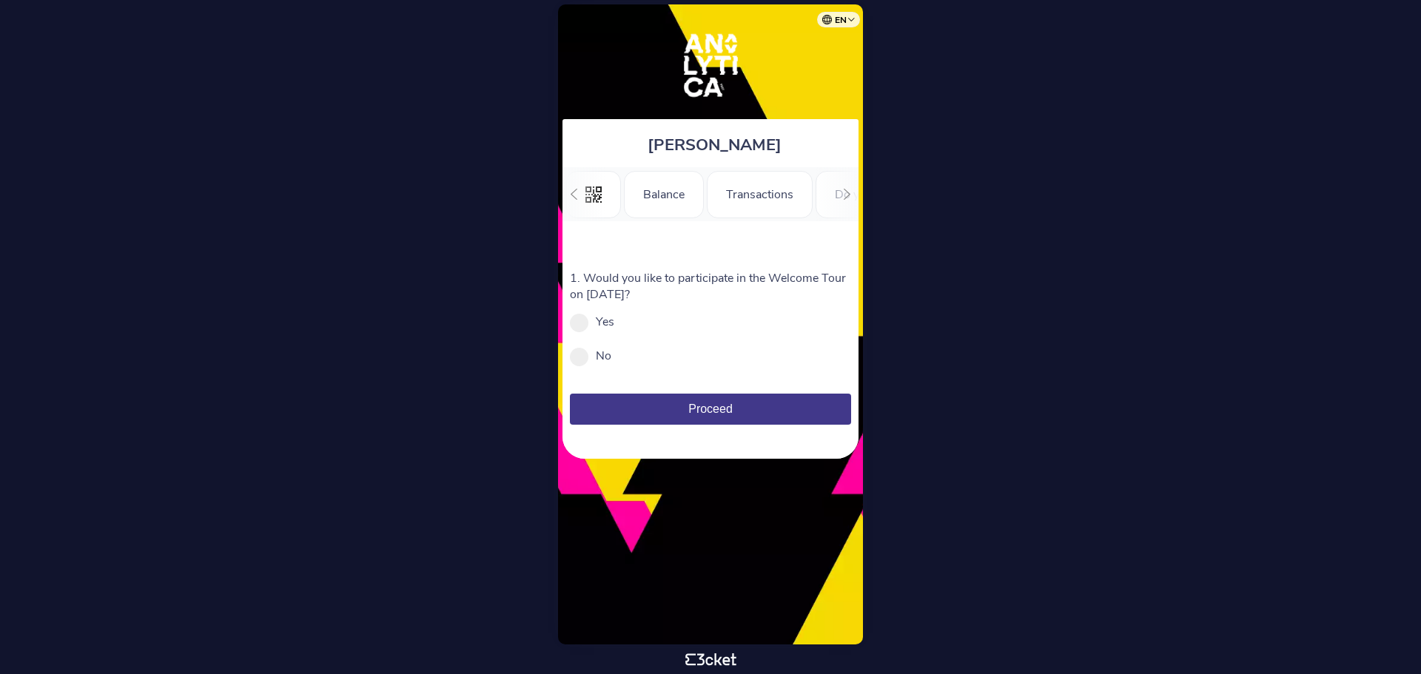
scroll to position [0, 182]
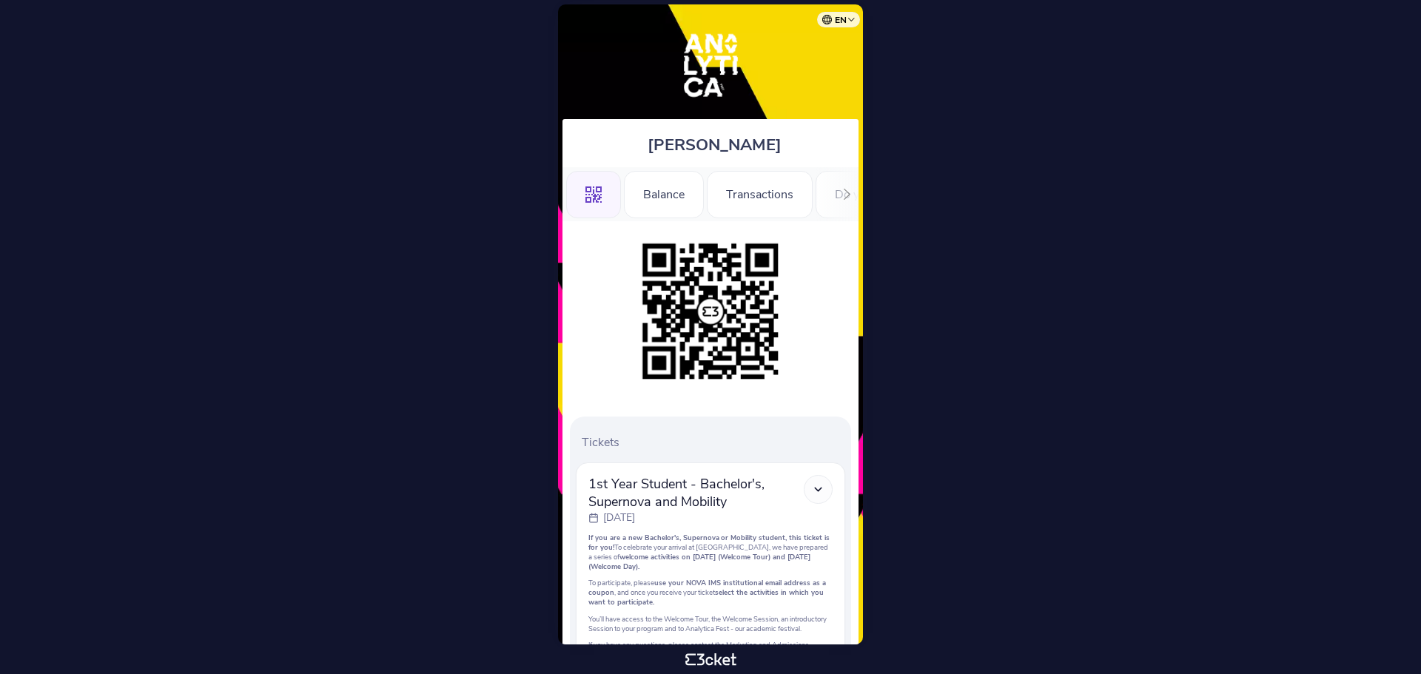
click at [837, 190] on div at bounding box center [847, 194] width 23 height 54
click at [768, 160] on div "Maria França" at bounding box center [711, 143] width 296 height 48
click at [756, 202] on div "Registration Form" at bounding box center [755, 194] width 133 height 47
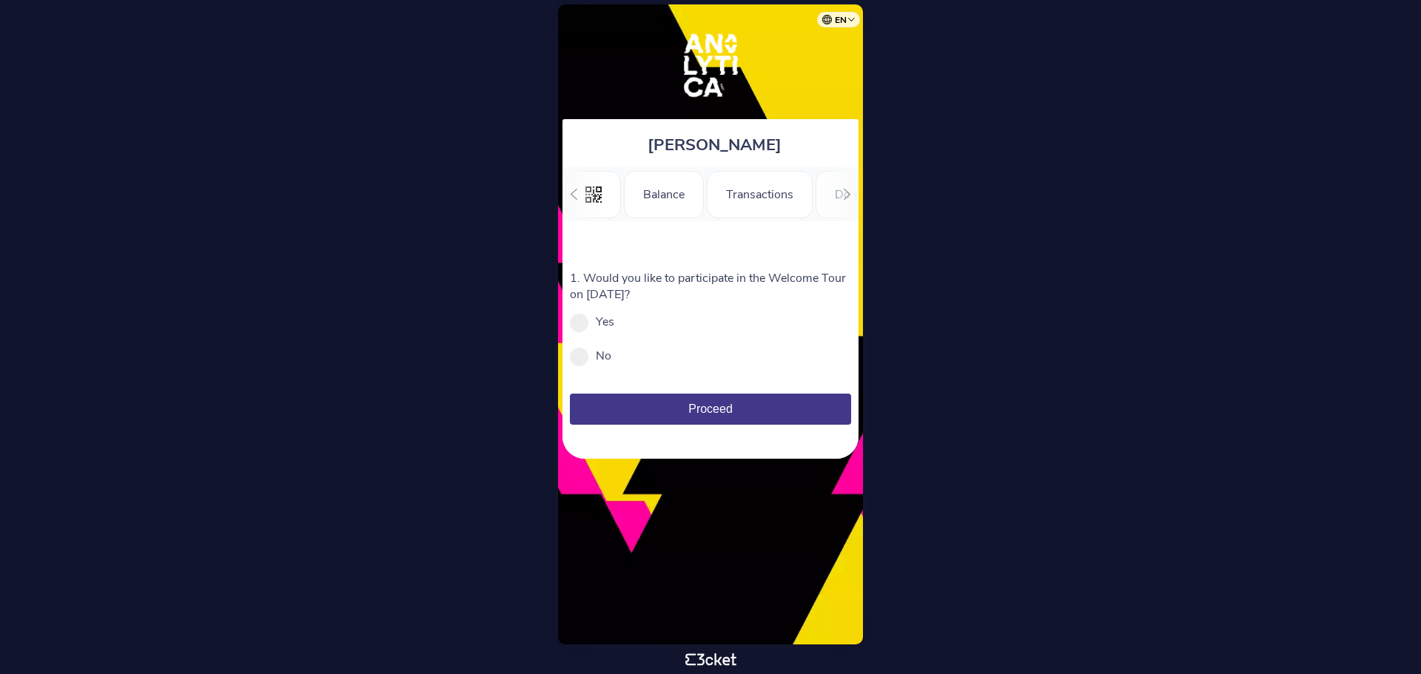
scroll to position [0, 182]
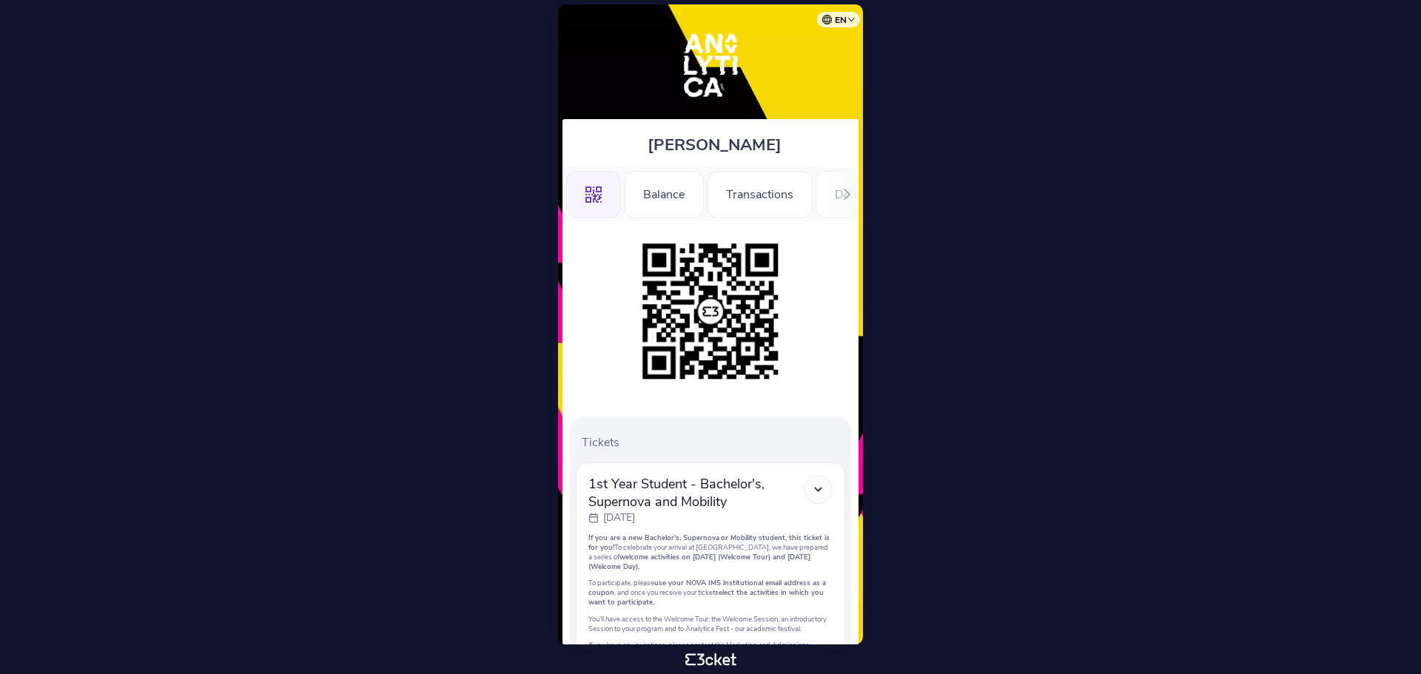
click at [842, 201] on div at bounding box center [847, 194] width 23 height 54
click at [770, 195] on div "Registration Form" at bounding box center [755, 194] width 133 height 47
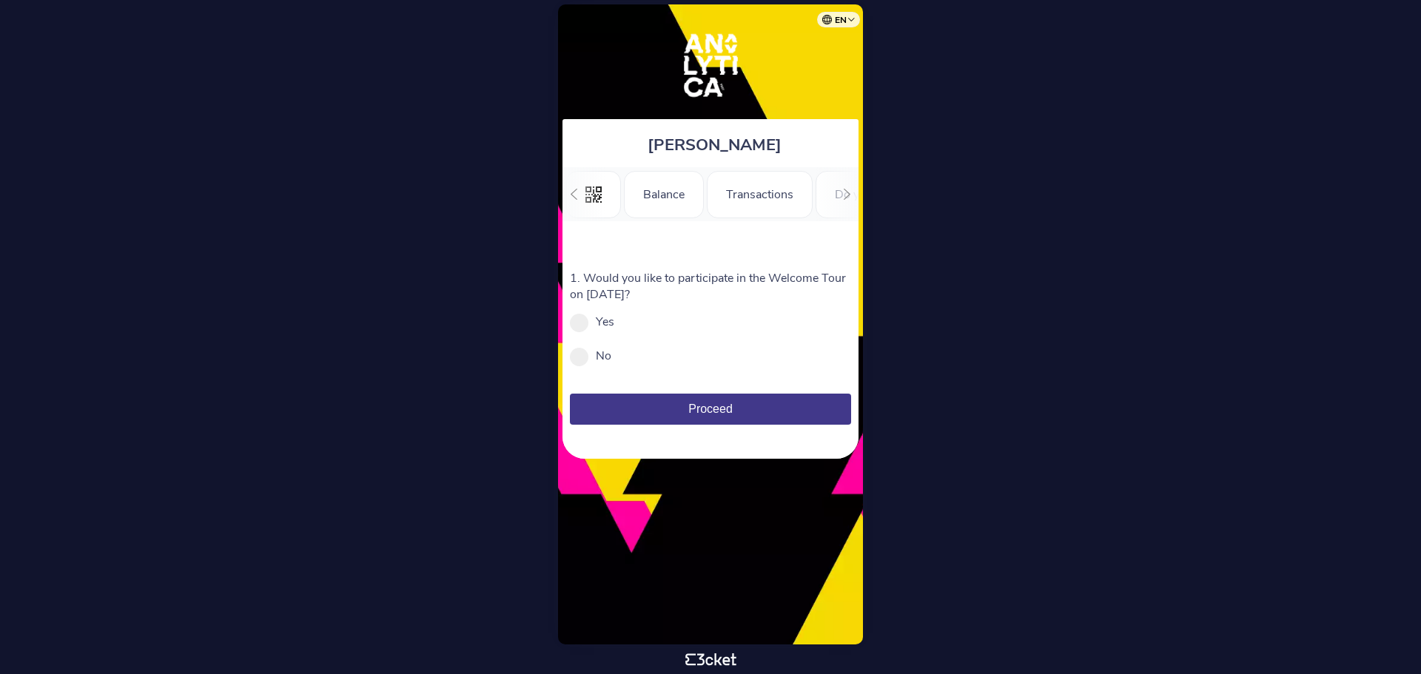
scroll to position [0, 182]
click at [644, 260] on div "1. Would you like to participate in the Welcome Tour on September 5th? Yes No M…" at bounding box center [711, 340] width 296 height 238
drag, startPoint x: 775, startPoint y: 272, endPoint x: 842, endPoint y: 282, distance: 67.3
click at [848, 275] on p "1. Would you like to participate in the Welcome Tour on September 5th?" at bounding box center [710, 286] width 281 height 33
click at [825, 292] on p "1. Would you like to participate in the Welcome Tour on September 5th?" at bounding box center [710, 286] width 281 height 33
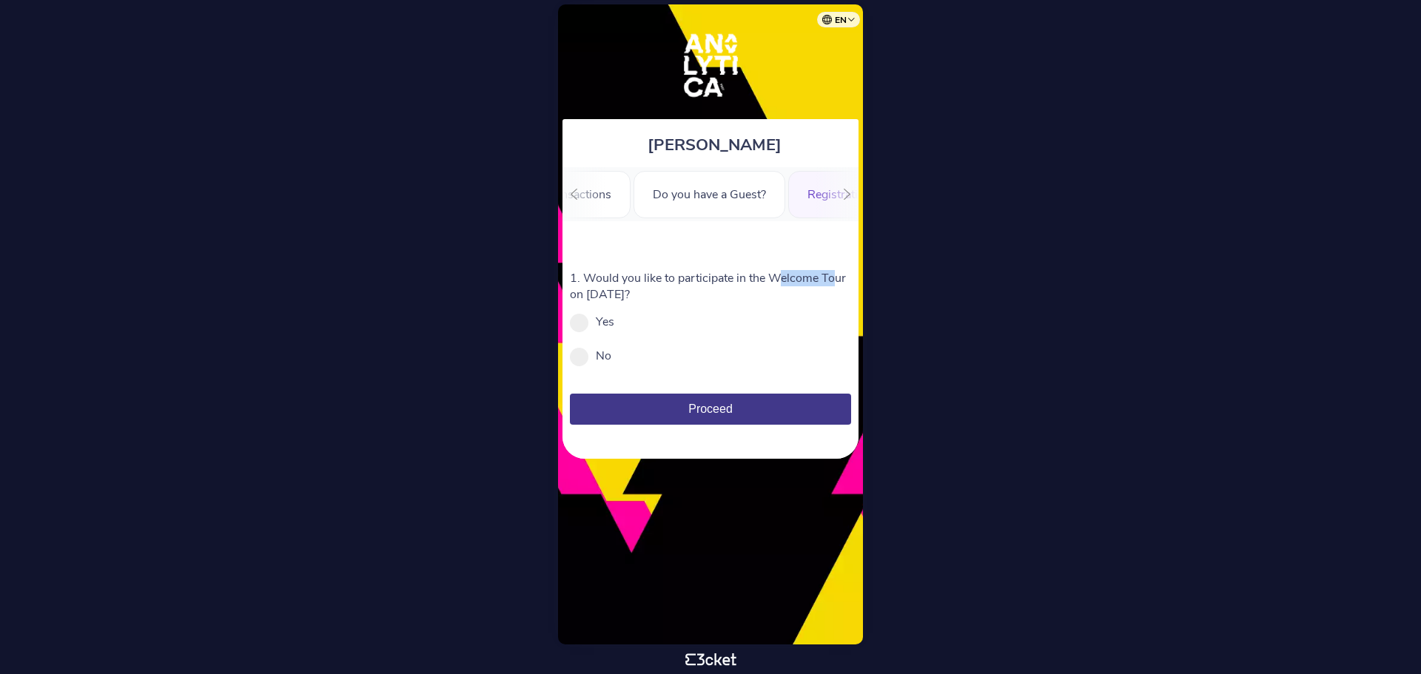
drag, startPoint x: 780, startPoint y: 278, endPoint x: 836, endPoint y: 269, distance: 56.9
click at [836, 269] on div "1. Would you like to participate in the Welcome Tour on September 5th? Yes No M…" at bounding box center [711, 340] width 296 height 238
click at [730, 298] on p "1. Would you like to participate in the Welcome Tour on September 5th?" at bounding box center [710, 286] width 281 height 33
click at [683, 293] on p "1. Would you like to participate in the Welcome Tour on September 5th?" at bounding box center [710, 286] width 281 height 33
click at [574, 329] on span at bounding box center [579, 323] width 19 height 19
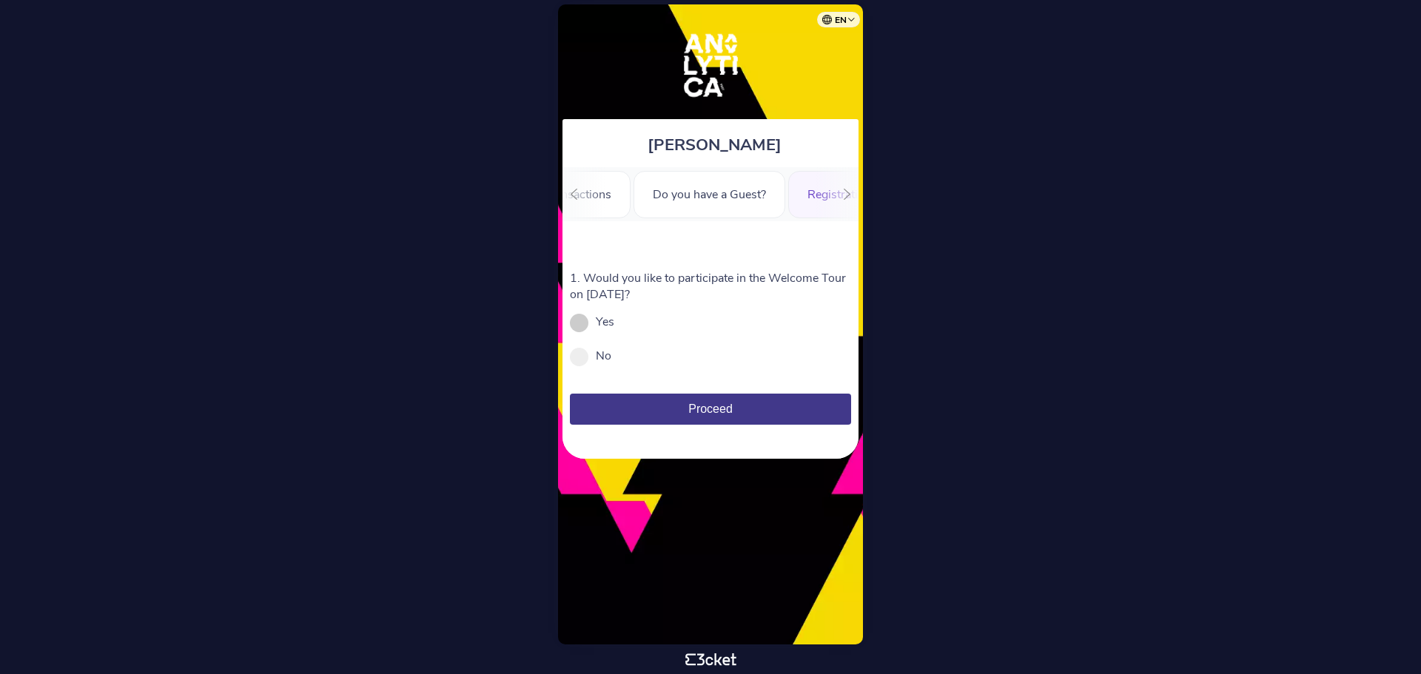
click at [614, 329] on input "Yes" at bounding box center [622, 329] width 16 height 16
radio input "true"
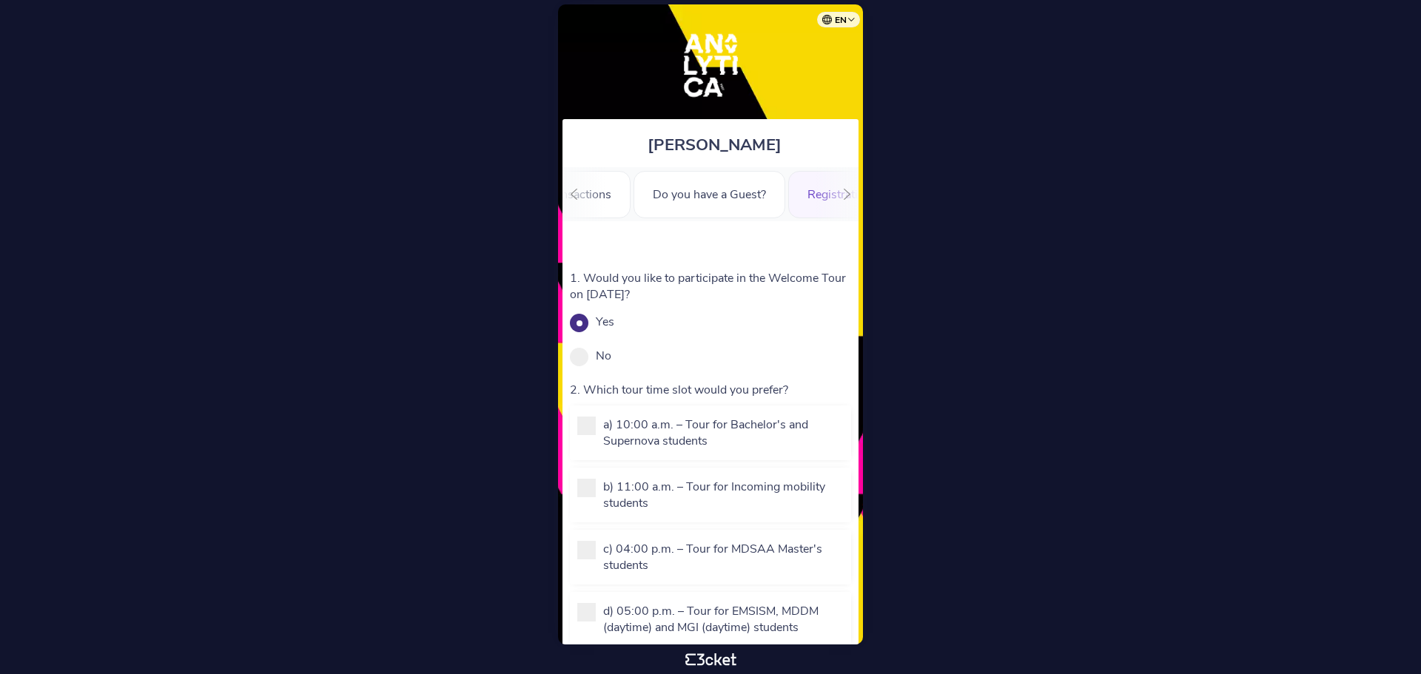
click at [574, 329] on span at bounding box center [579, 323] width 19 height 19
click at [614, 329] on input "Yes" at bounding box center [622, 329] width 16 height 16
click at [577, 359] on span at bounding box center [579, 357] width 19 height 19
click at [611, 359] on input "No" at bounding box center [619, 363] width 16 height 16
radio input "true"
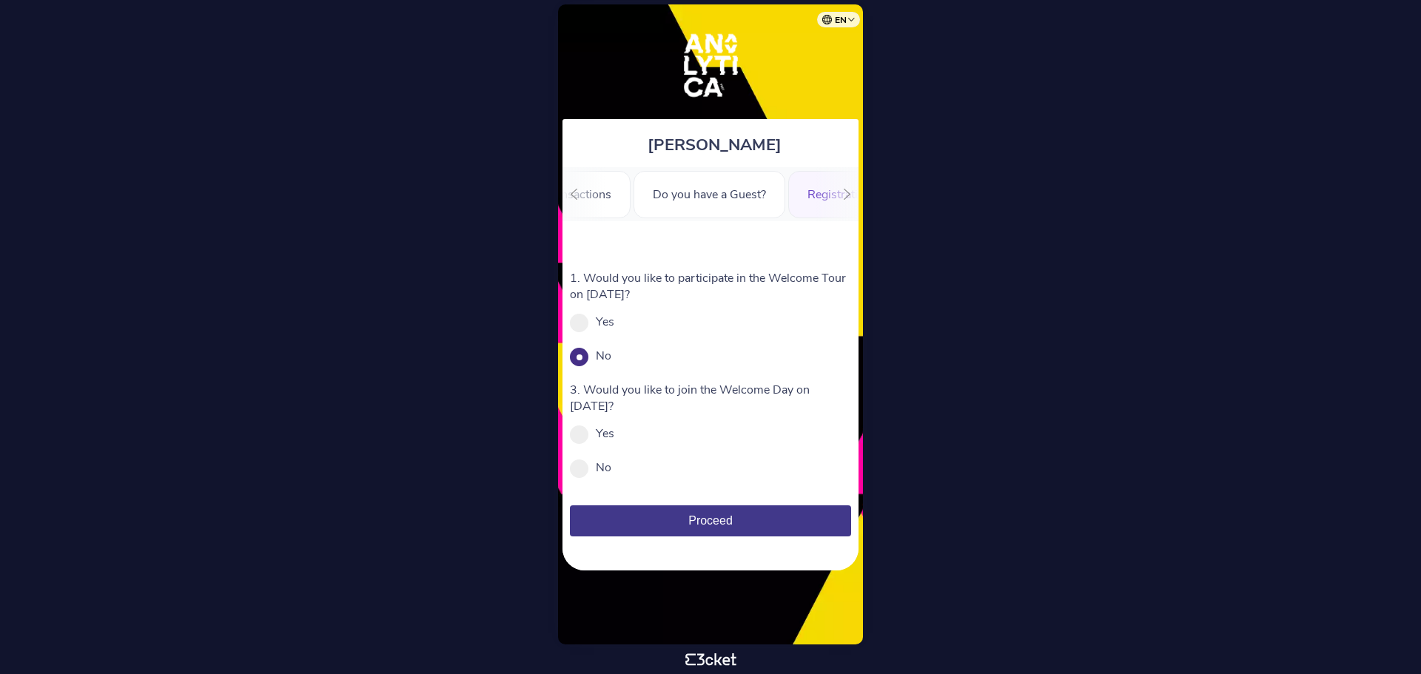
click at [793, 357] on div "No" at bounding box center [710, 356] width 281 height 16
click at [751, 389] on p "3. Would you like to join the Welcome Day on September 6th?" at bounding box center [710, 398] width 281 height 33
click at [581, 433] on span at bounding box center [579, 435] width 19 height 19
click at [614, 433] on input "Yes" at bounding box center [622, 441] width 16 height 16
radio input "true"
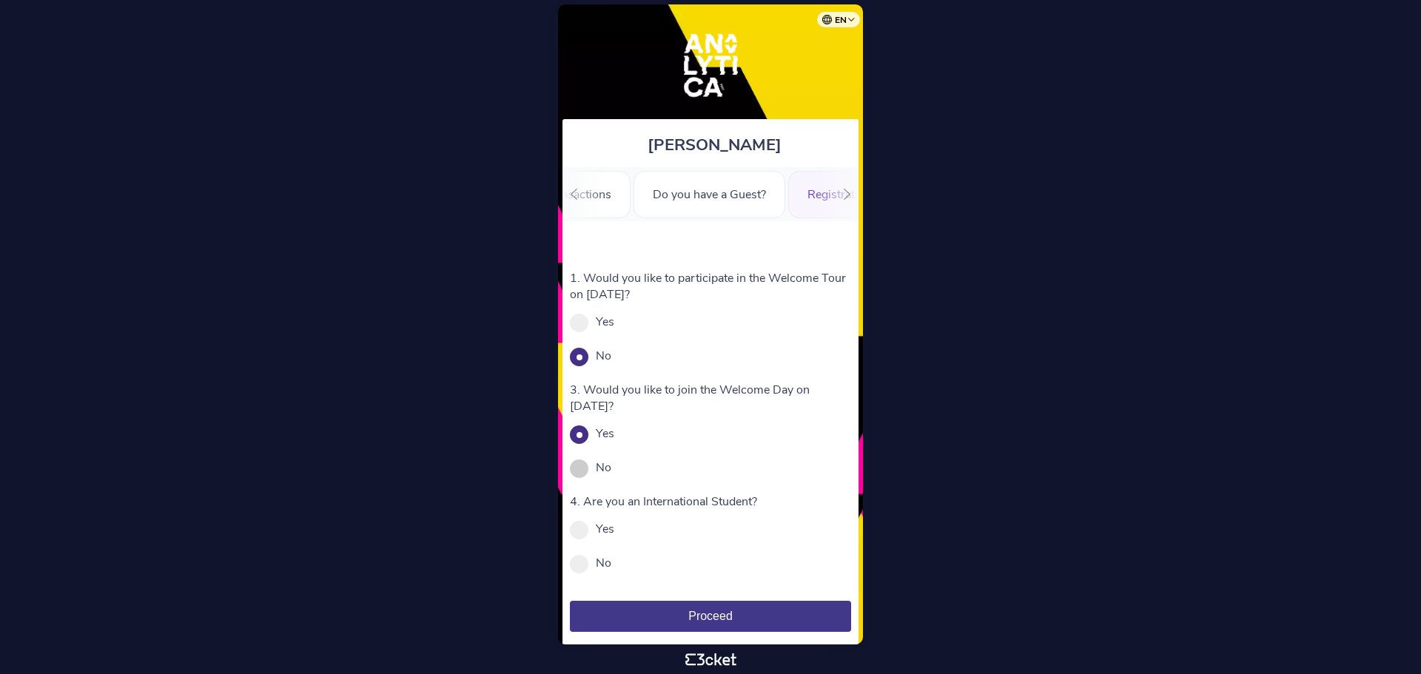
scroll to position [36, 0]
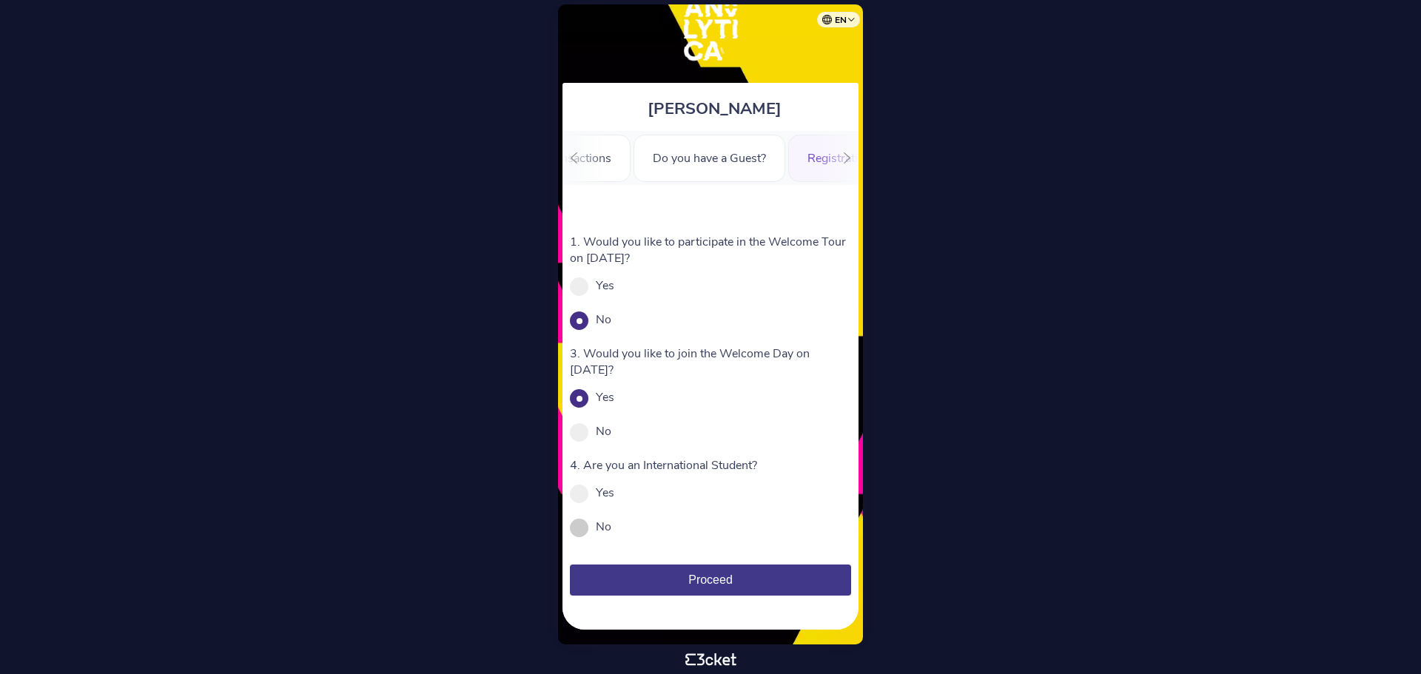
click at [582, 521] on span at bounding box center [579, 528] width 19 height 19
click at [611, 526] on input "No" at bounding box center [619, 534] width 16 height 16
radio input "true"
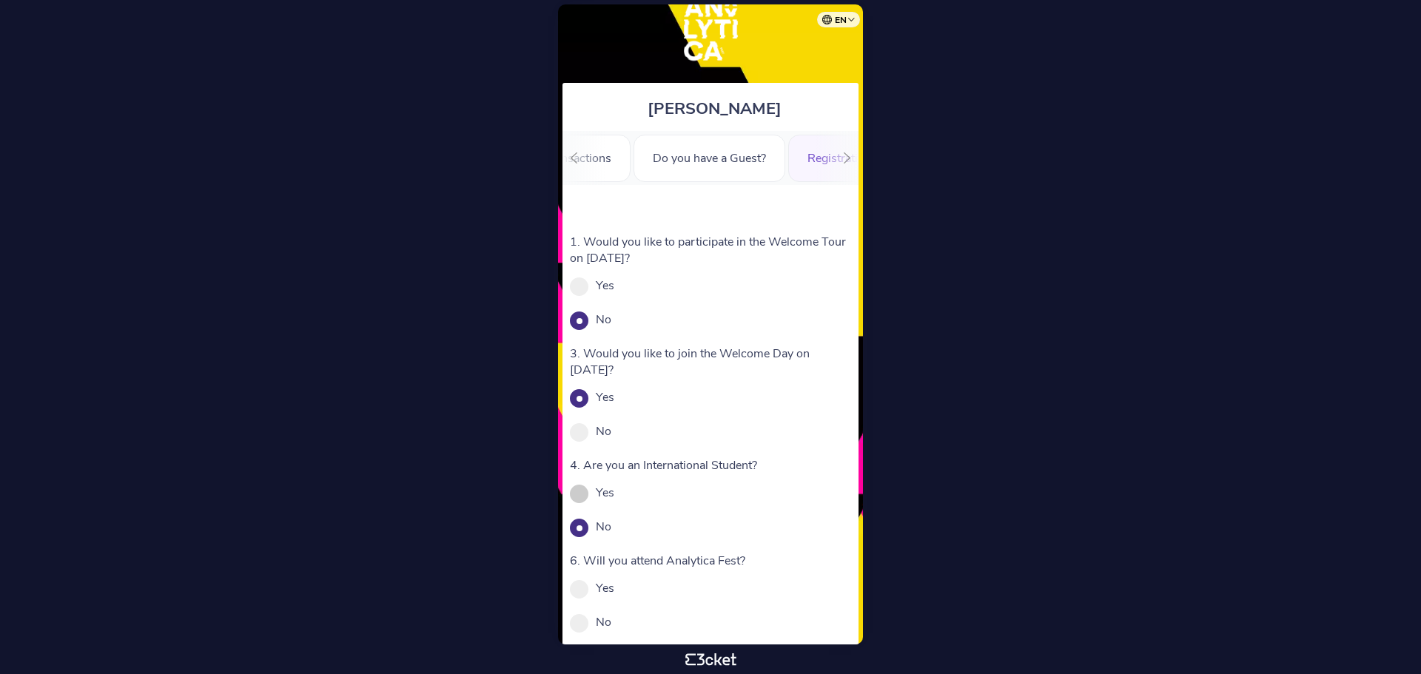
scroll to position [132, 0]
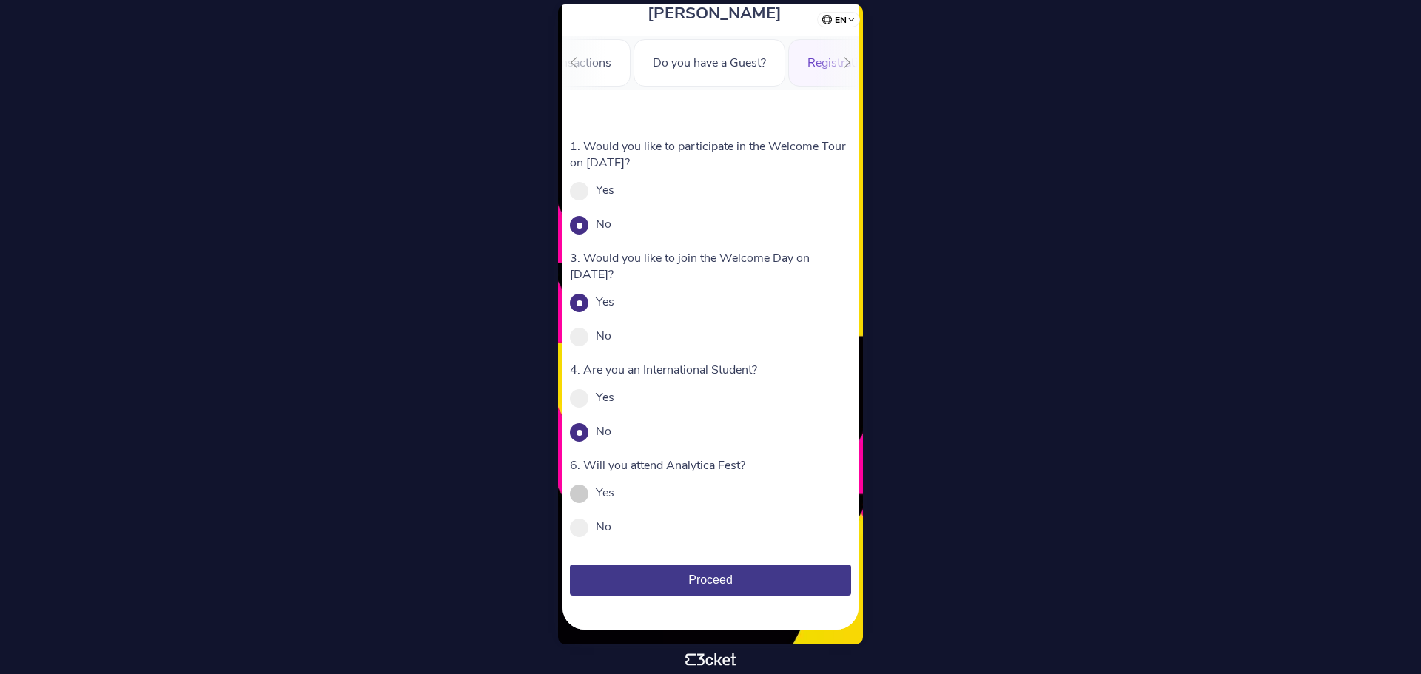
click at [603, 496] on label "Yes" at bounding box center [605, 493] width 19 height 16
click at [614, 496] on input "Yes" at bounding box center [622, 500] width 16 height 16
radio input "true"
click at [740, 582] on button "Proceed" at bounding box center [710, 580] width 281 height 31
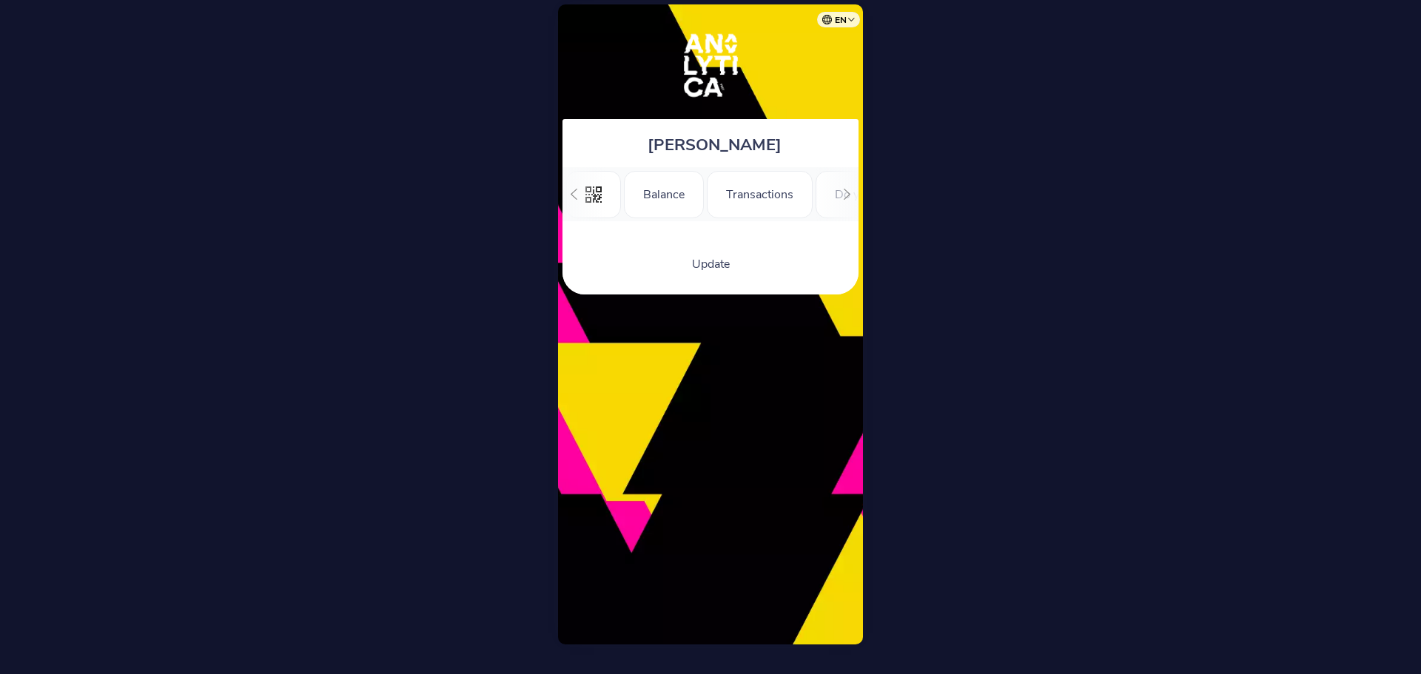
scroll to position [0, 182]
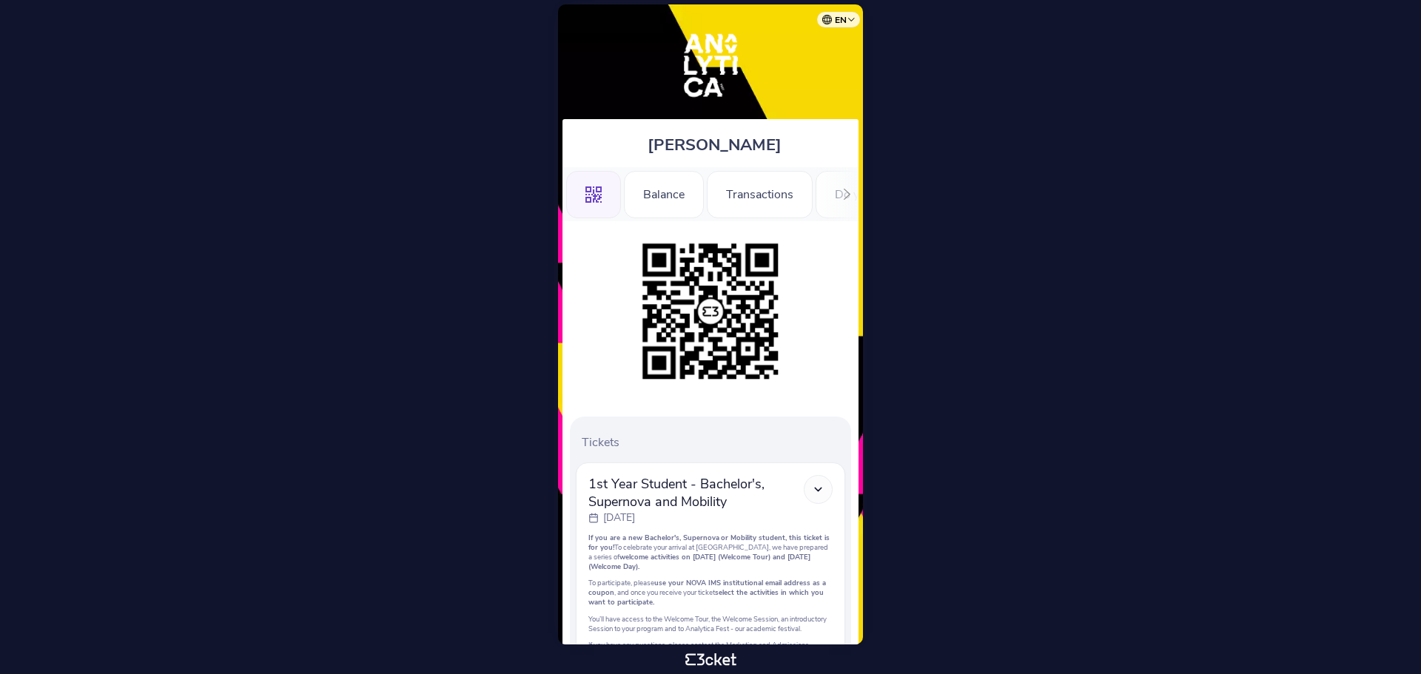
scroll to position [185, 0]
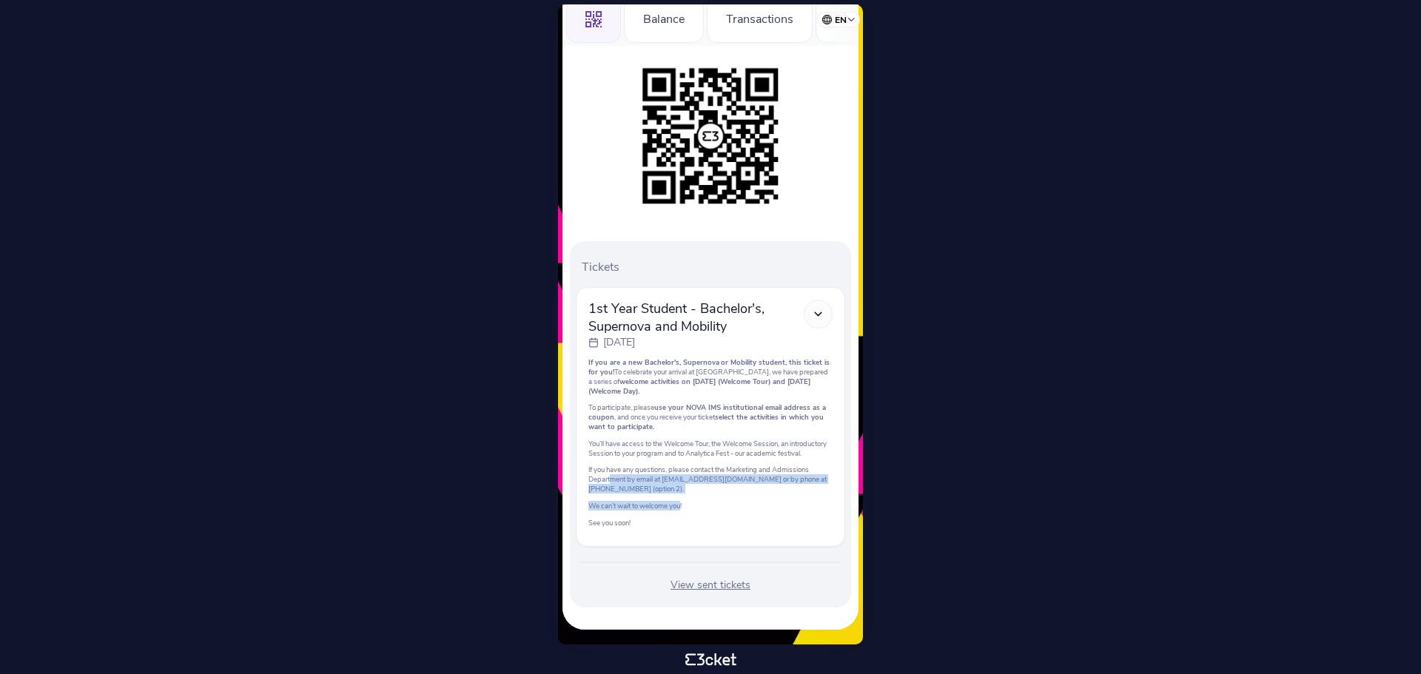
drag, startPoint x: 683, startPoint y: 497, endPoint x: 612, endPoint y: 476, distance: 74.0
click at [612, 476] on div "If you are a new Bachelor's, Supernova or Mobility student, this ticket is for …" at bounding box center [710, 442] width 244 height 170
click at [679, 492] on p "If you have any questions, please contact the Marketing and Admissions Departme…" at bounding box center [710, 479] width 244 height 29
click at [688, 483] on p "If you have any questions, please contact the Marketing and Admissions Departme…" at bounding box center [710, 479] width 244 height 29
click at [689, 478] on p "If you have any questions, please contact the Marketing and Admissions Departme…" at bounding box center [710, 479] width 244 height 29
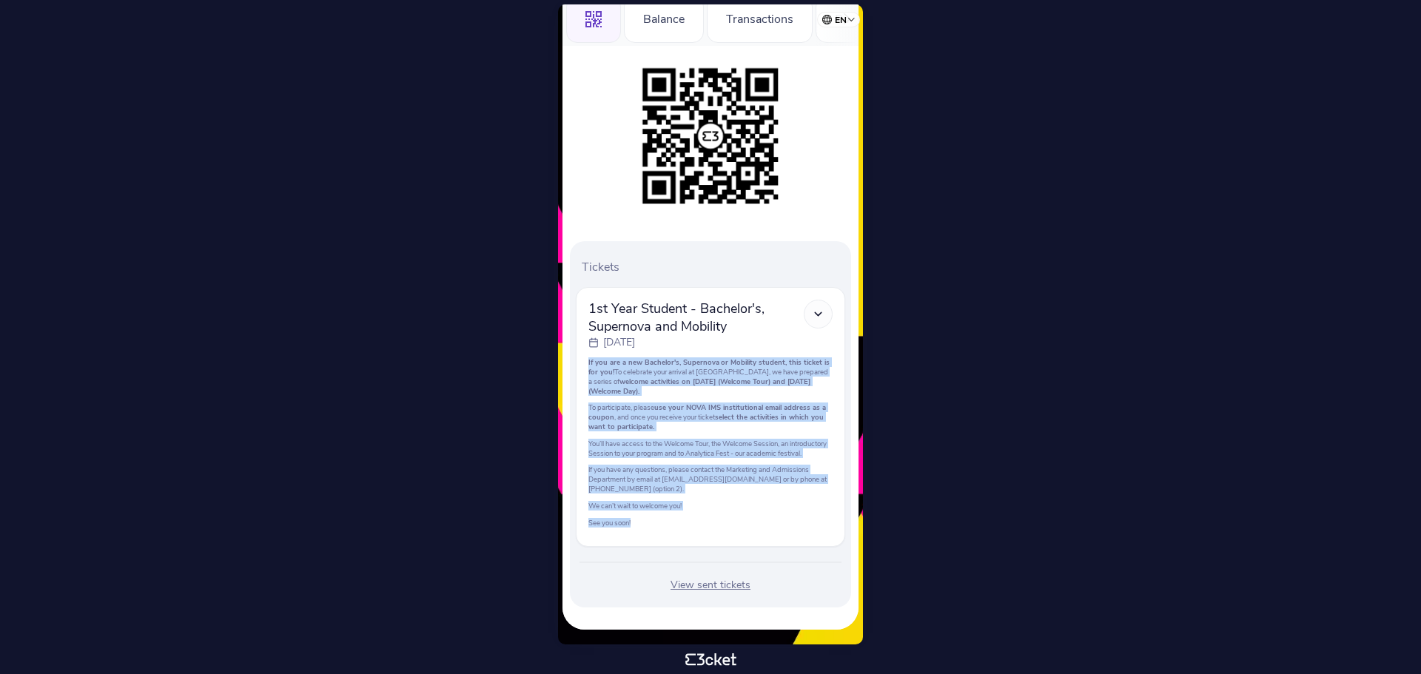
drag, startPoint x: 643, startPoint y: 521, endPoint x: 588, endPoint y: 355, distance: 175.3
click at [588, 357] on div "If you are a new Bachelor's, Supernova or Mobility student, this ticket is for …" at bounding box center [710, 442] width 244 height 170
